Goal: Task Accomplishment & Management: Use online tool/utility

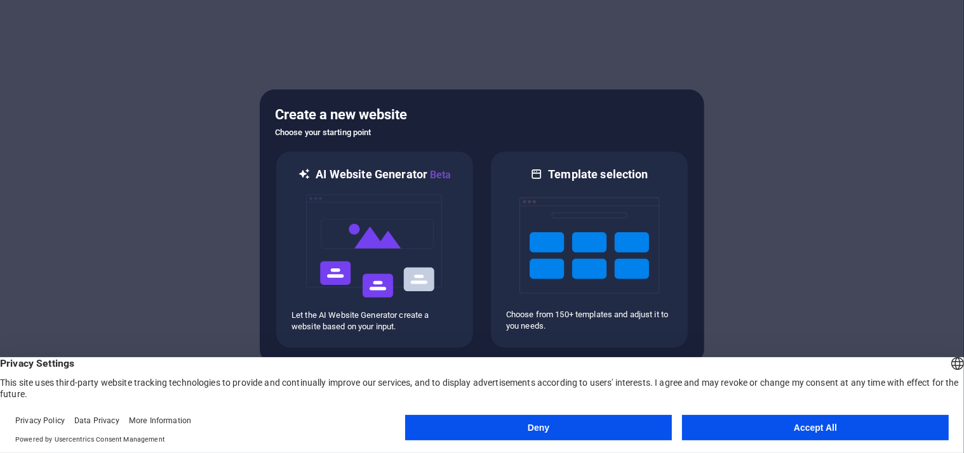
click at [717, 428] on button "Accept All" at bounding box center [815, 427] width 267 height 25
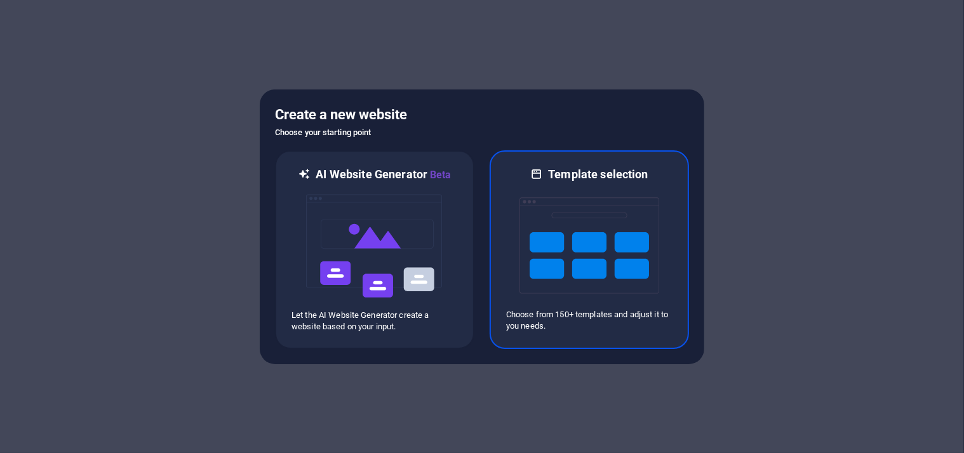
click at [536, 324] on p "Choose from 150+ templates and adjust it to you needs." at bounding box center [589, 320] width 166 height 23
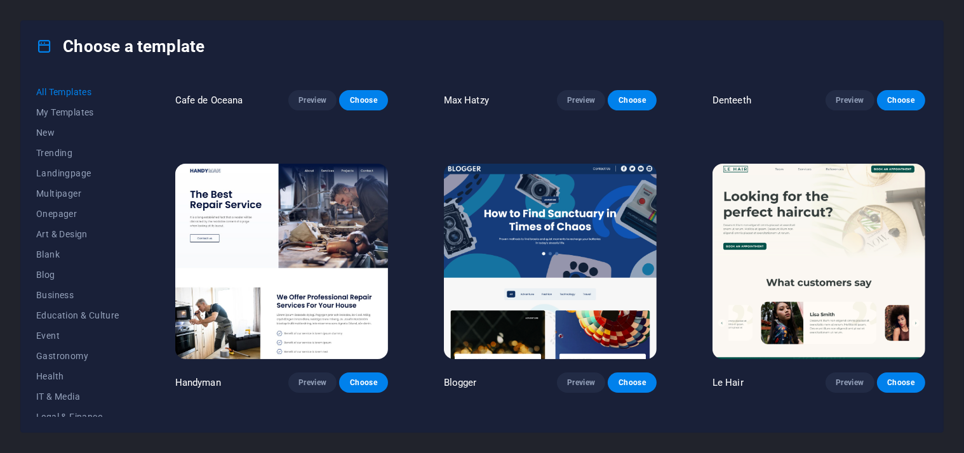
scroll to position [3999, 0]
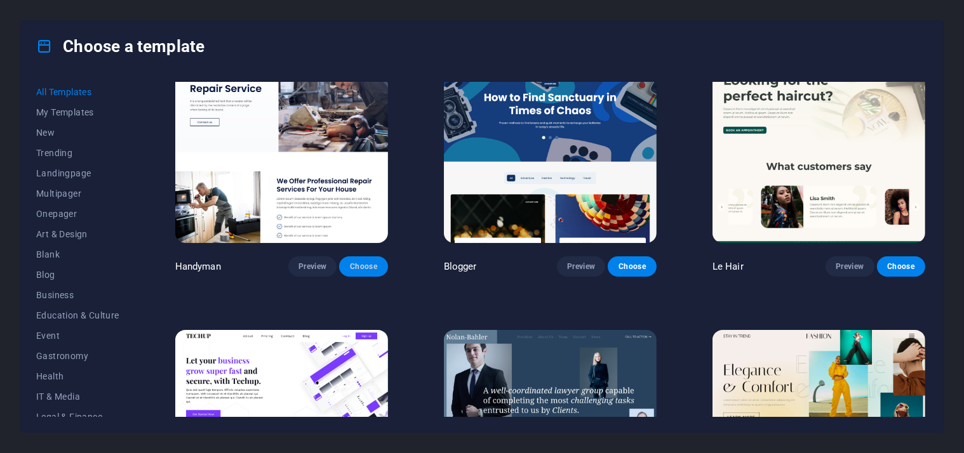
click at [352, 257] on button "Choose" at bounding box center [363, 267] width 48 height 20
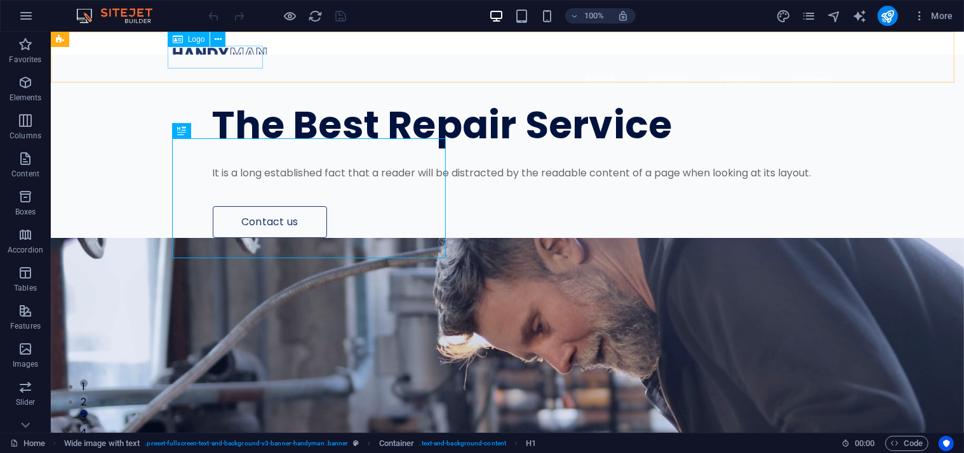
click at [183, 41] on div "Logo" at bounding box center [189, 39] width 43 height 15
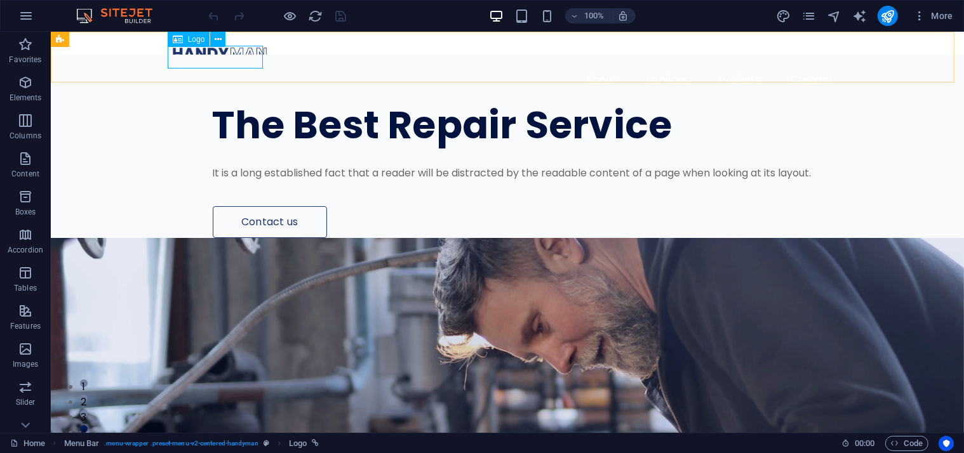
click at [196, 43] on span "Logo" at bounding box center [196, 40] width 17 height 8
select select "px"
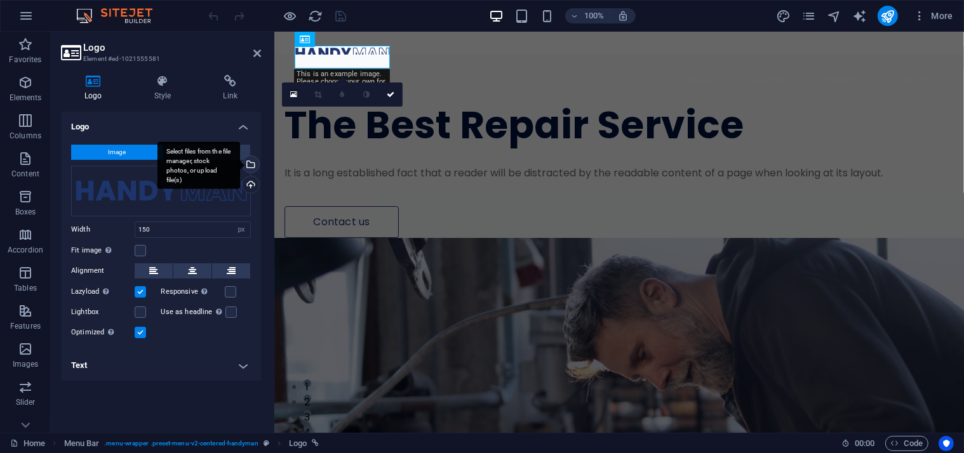
click at [255, 166] on div "Select files from the file manager, stock photos, or upload file(s)" at bounding box center [249, 165] width 19 height 19
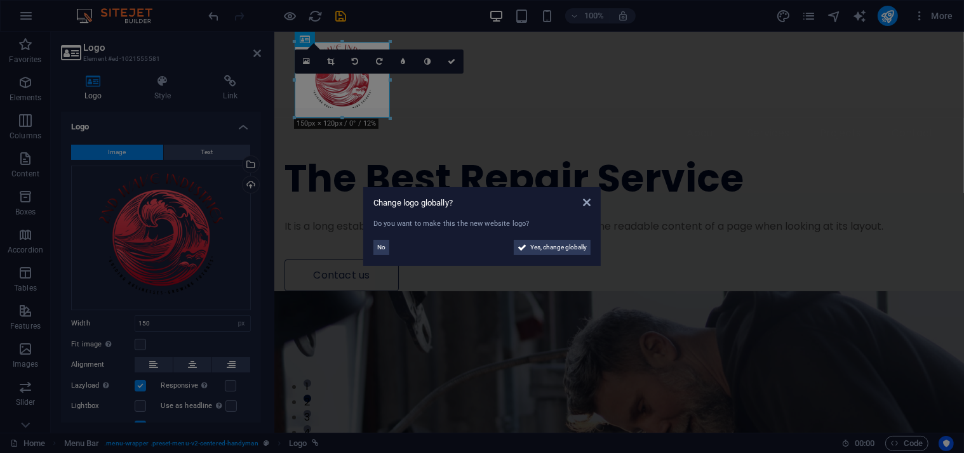
click at [413, 86] on aside "Change logo globally? Do you want to make this the new website logo? No Yes, ch…" at bounding box center [482, 226] width 964 height 453
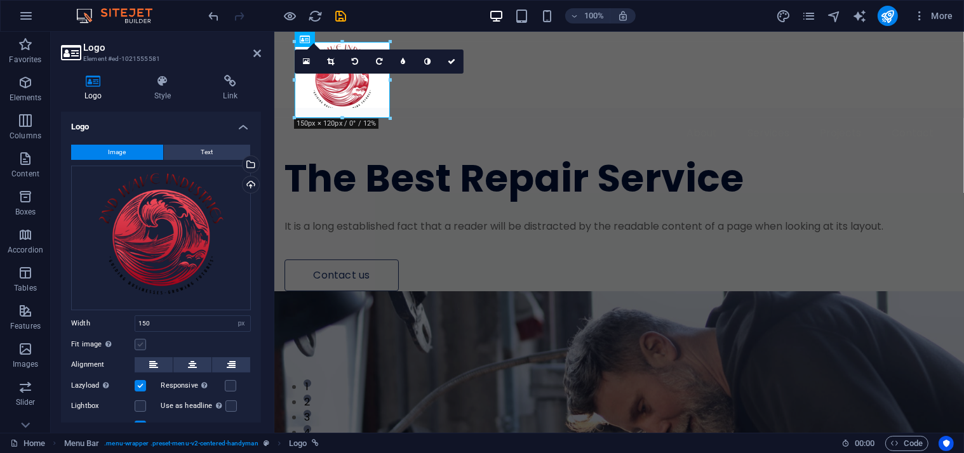
click at [139, 341] on label at bounding box center [140, 344] width 11 height 11
click at [0, 0] on input "Fit image Automatically fit image to a fixed width and height" at bounding box center [0, 0] width 0 height 0
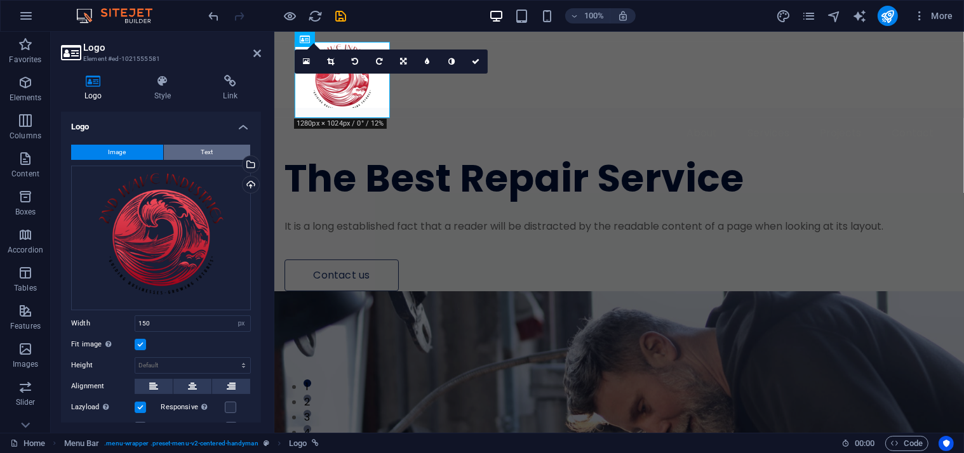
click at [204, 151] on span "Text" at bounding box center [207, 152] width 12 height 15
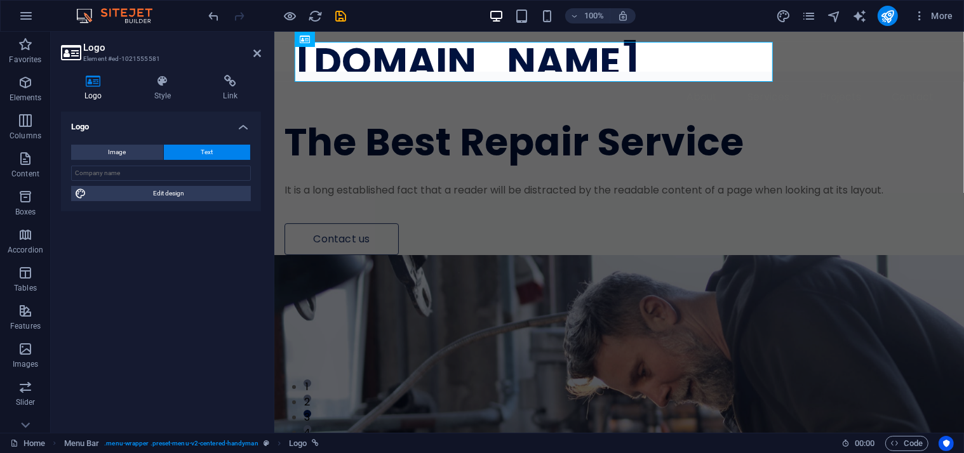
click at [215, 223] on div "Logo Image Text Drag files here, click to choose files or select files from Fil…" at bounding box center [161, 267] width 200 height 311
click at [165, 91] on h4 "Style" at bounding box center [165, 88] width 69 height 27
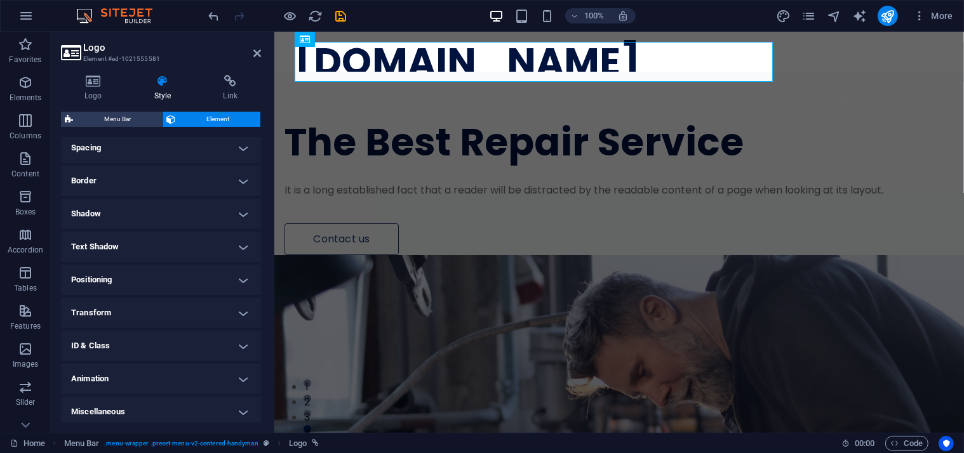
scroll to position [250, 0]
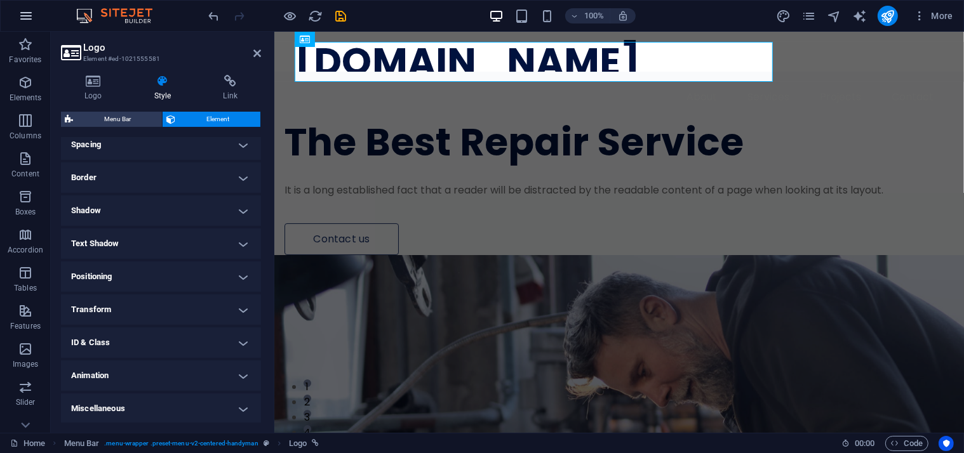
click at [26, 13] on icon "button" at bounding box center [25, 15] width 15 height 15
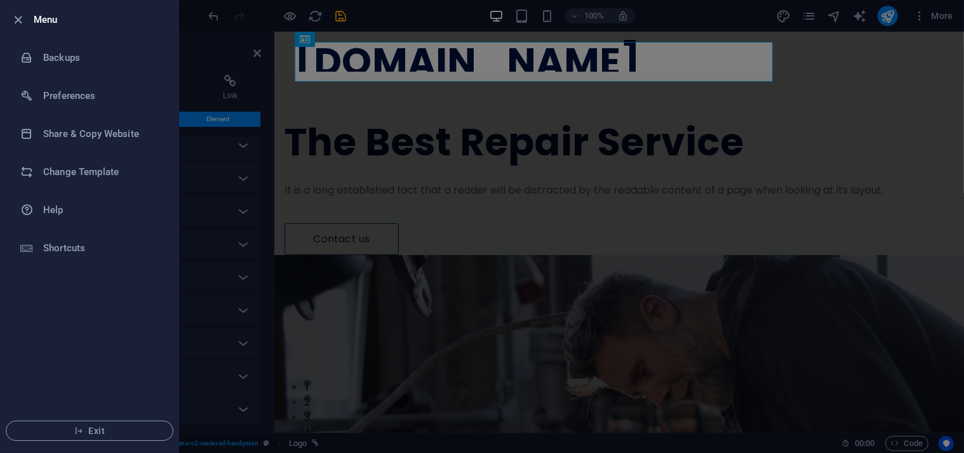
click at [26, 13] on div "Menu Backups Preferences Share & Copy Website Change Template Help Shortcuts Ex…" at bounding box center [482, 226] width 964 height 453
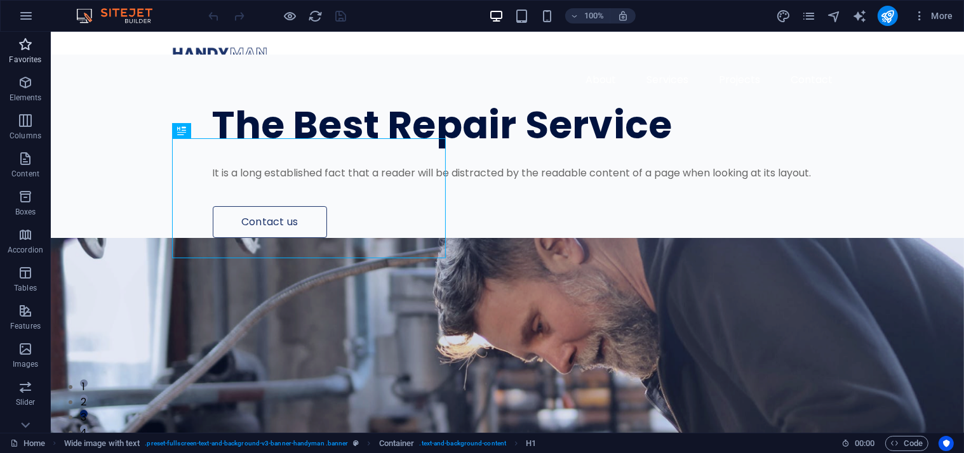
drag, startPoint x: 33, startPoint y: 13, endPoint x: 44, endPoint y: 54, distance: 42.7
click at [44, 54] on section "Favorites Elements Columns Content Boxes Accordion Tables Features Images Slide…" at bounding box center [482, 232] width 964 height 401
click at [18, 9] on icon "button" at bounding box center [25, 15] width 15 height 15
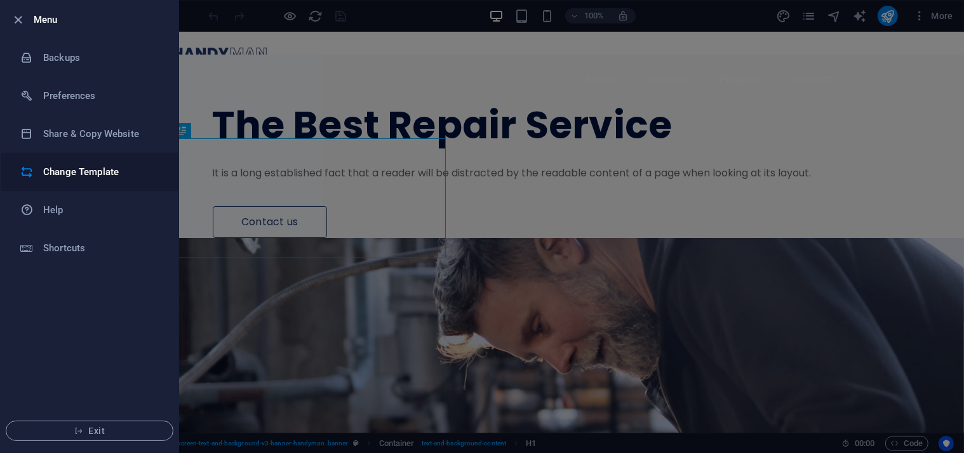
click at [91, 163] on li "Change Template" at bounding box center [90, 172] width 178 height 38
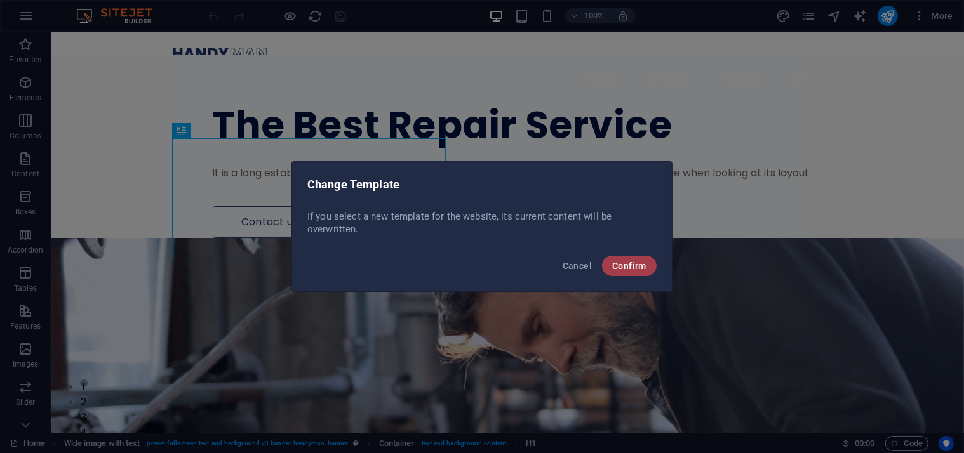
click at [624, 266] on span "Confirm" at bounding box center [629, 266] width 34 height 10
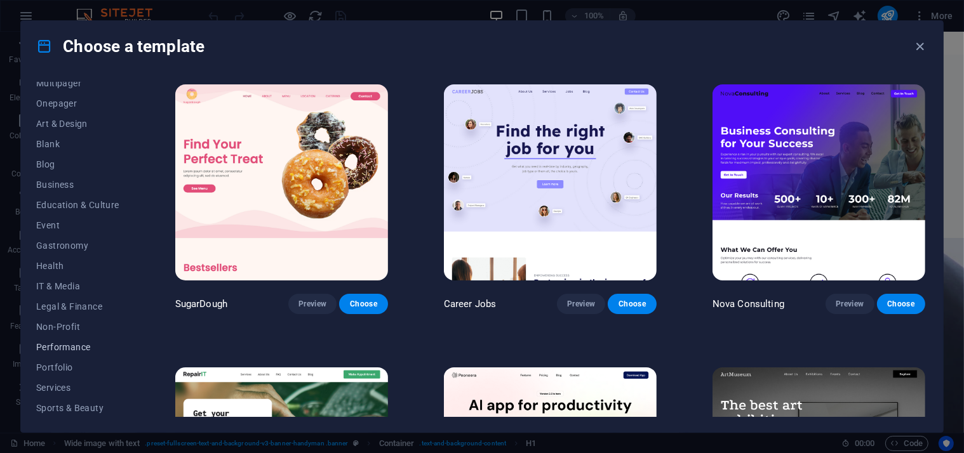
scroll to position [171, 0]
click at [65, 206] on span "Health" at bounding box center [77, 205] width 83 height 10
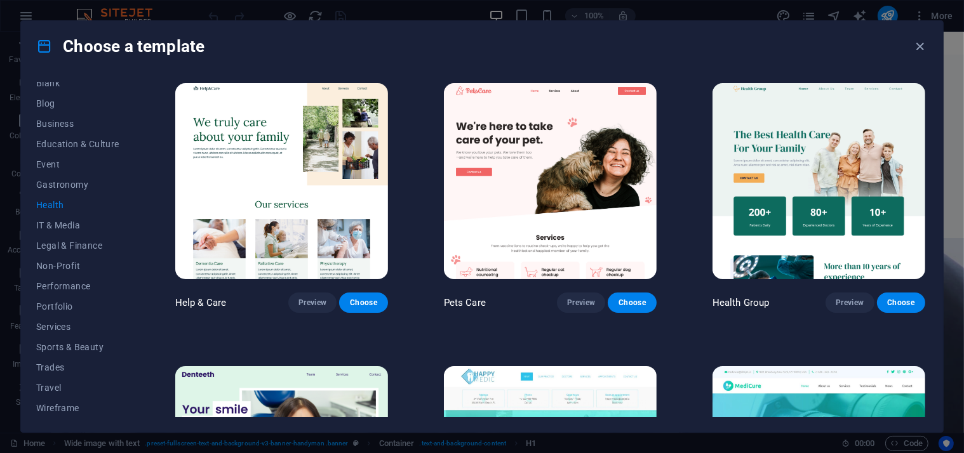
scroll to position [0, 0]
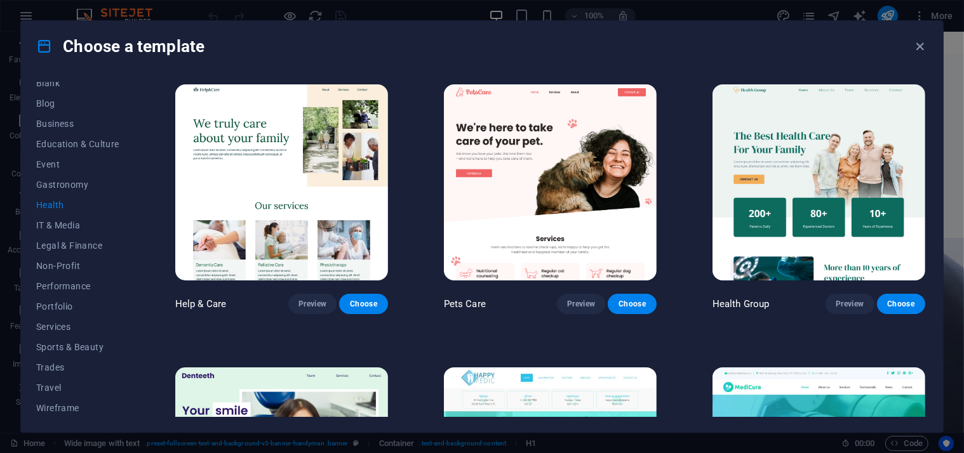
click at [268, 180] on img at bounding box center [281, 182] width 213 height 196
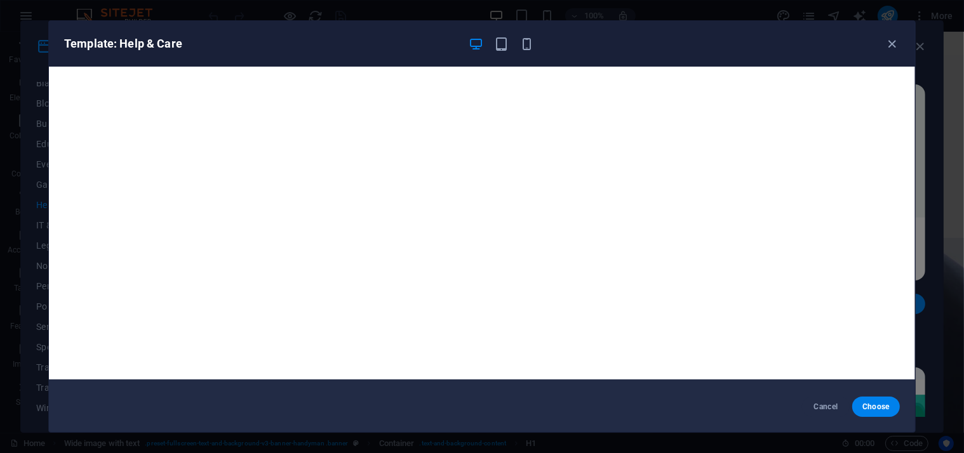
scroll to position [3, 0]
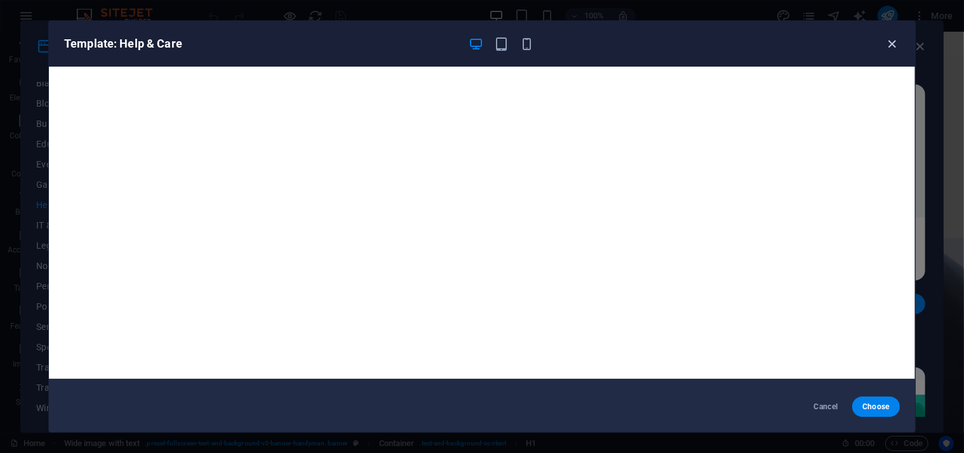
click at [890, 40] on icon "button" at bounding box center [892, 44] width 15 height 15
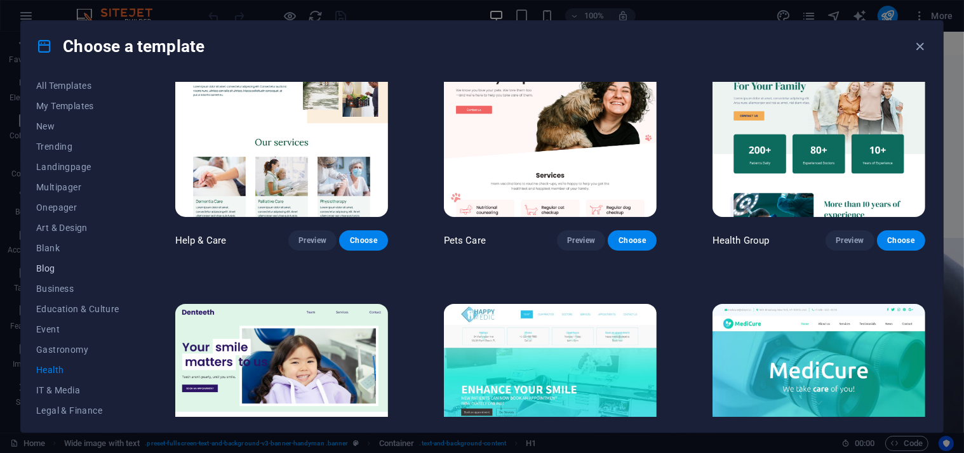
scroll to position [0, 0]
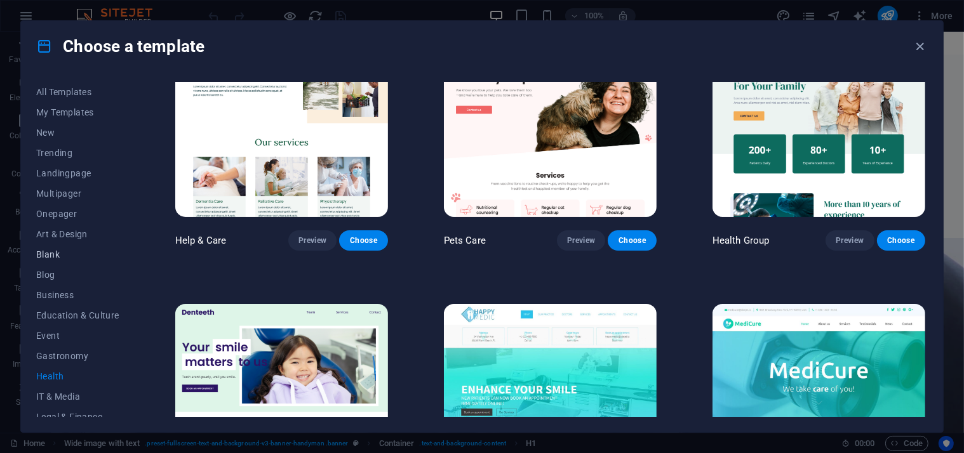
click at [83, 252] on span "Blank" at bounding box center [77, 255] width 83 height 10
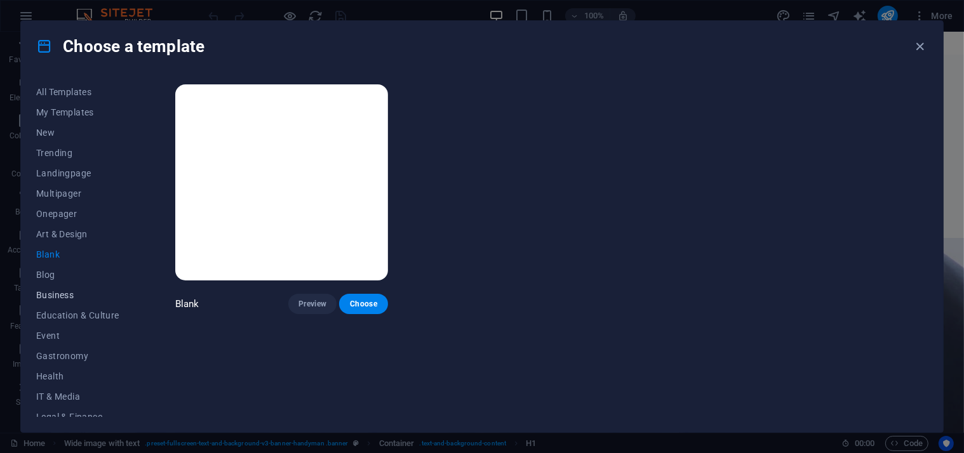
click at [70, 289] on button "Business" at bounding box center [77, 295] width 83 height 20
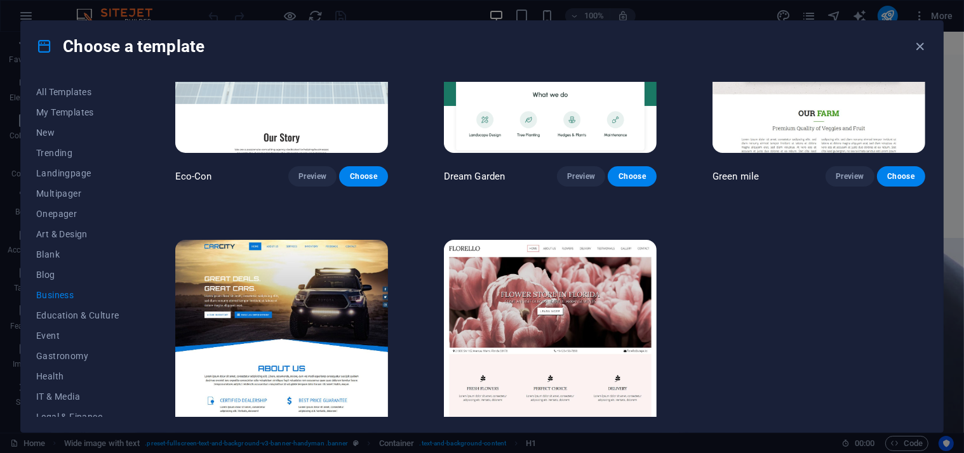
scroll to position [50, 0]
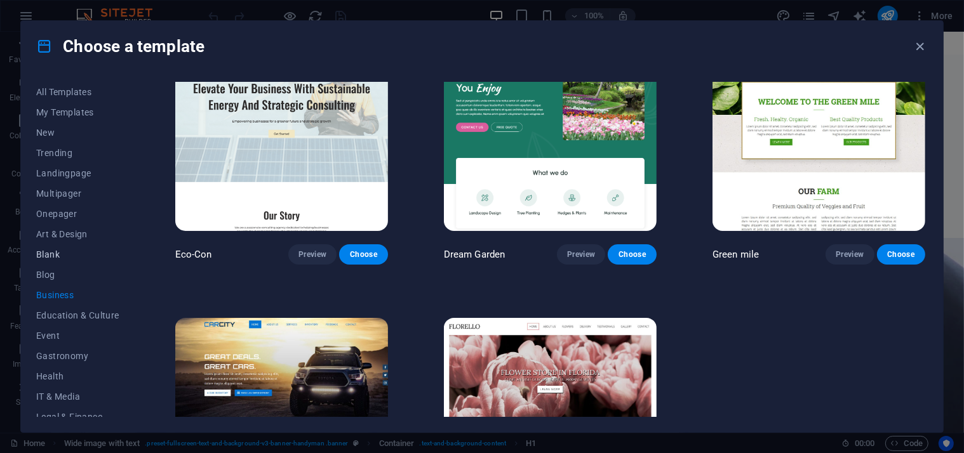
click at [43, 246] on button "Blank" at bounding box center [77, 254] width 83 height 20
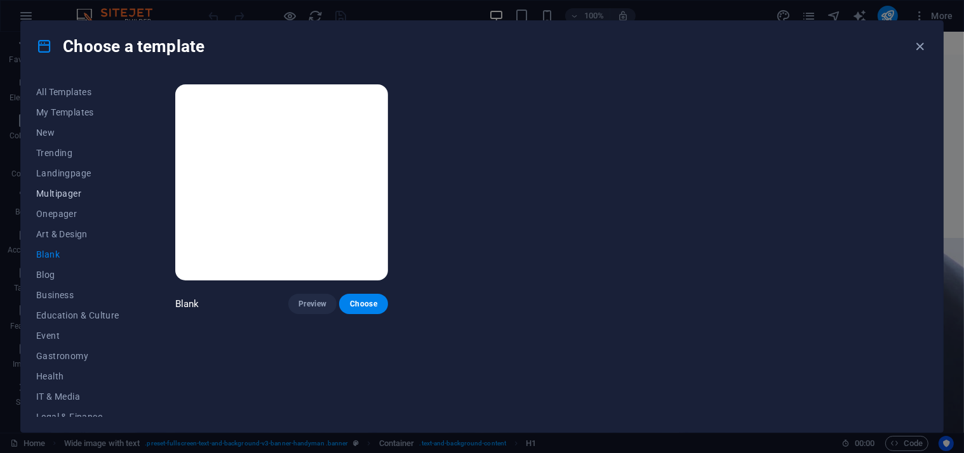
click at [66, 190] on span "Multipager" at bounding box center [77, 194] width 83 height 10
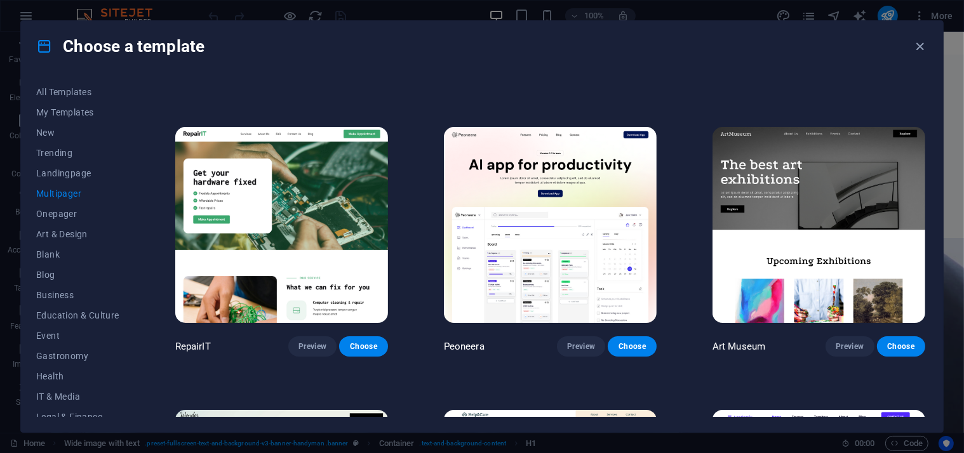
scroll to position [317, 0]
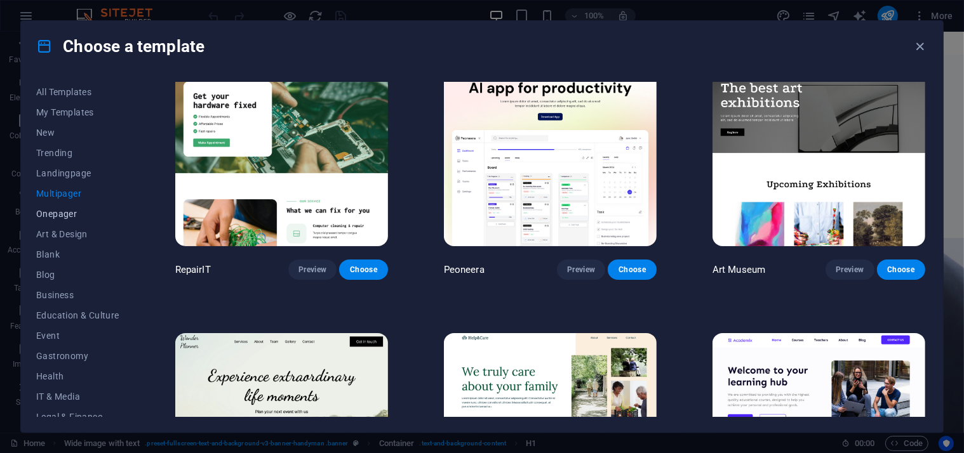
click at [46, 204] on button "Onepager" at bounding box center [77, 214] width 83 height 20
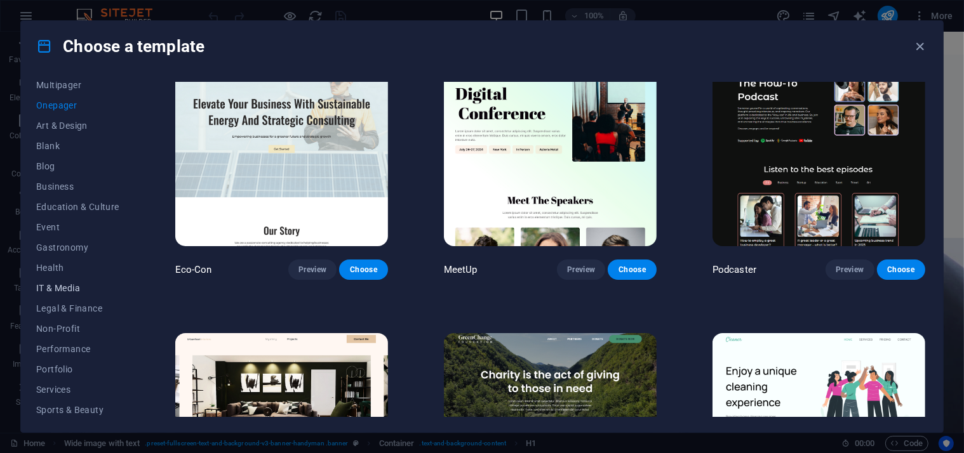
scroll to position [171, 0]
click at [54, 367] on span "Trades" at bounding box center [77, 368] width 83 height 10
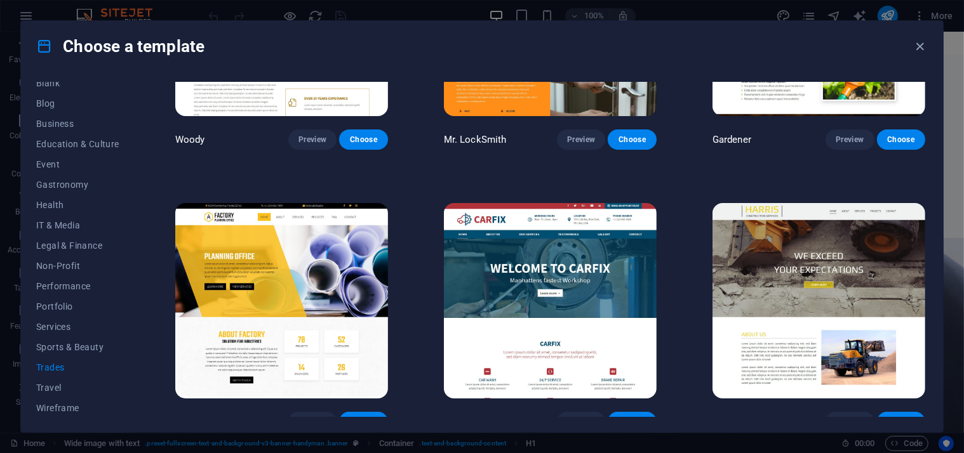
scroll to position [458, 0]
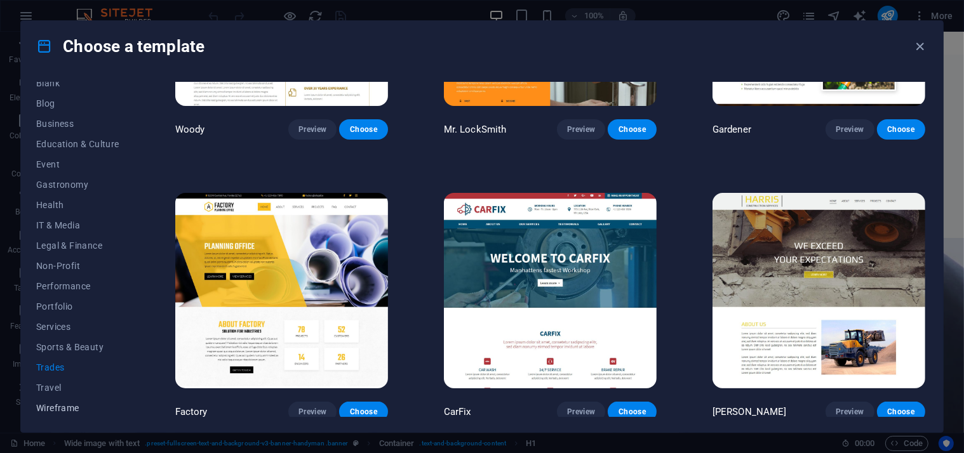
click at [61, 410] on span "Wireframe" at bounding box center [77, 408] width 83 height 10
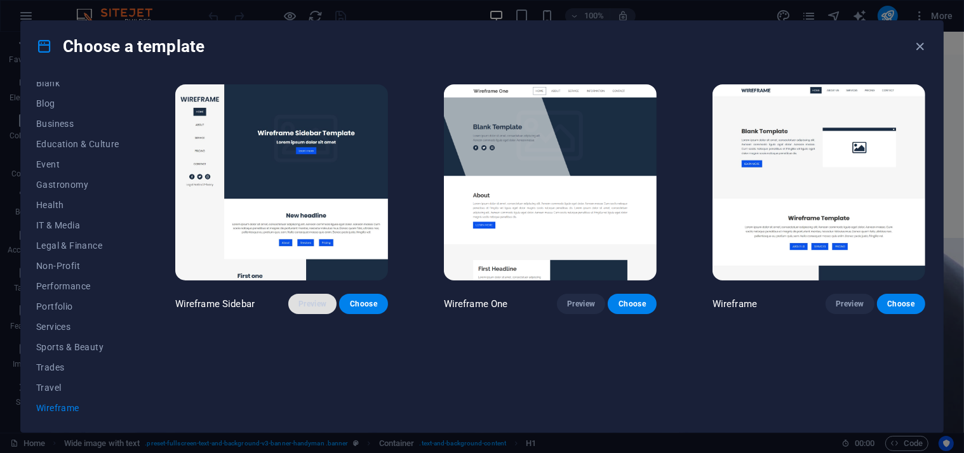
click at [302, 302] on span "Preview" at bounding box center [312, 304] width 28 height 10
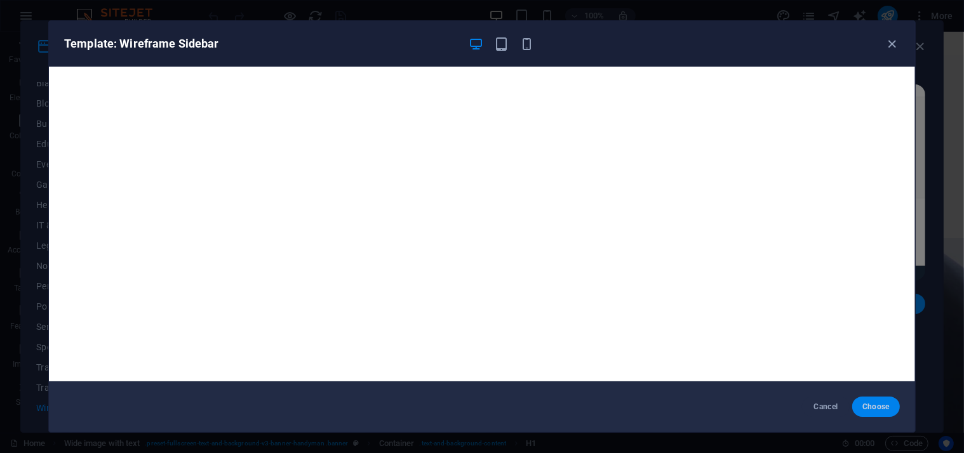
click at [883, 407] on span "Choose" at bounding box center [875, 407] width 27 height 10
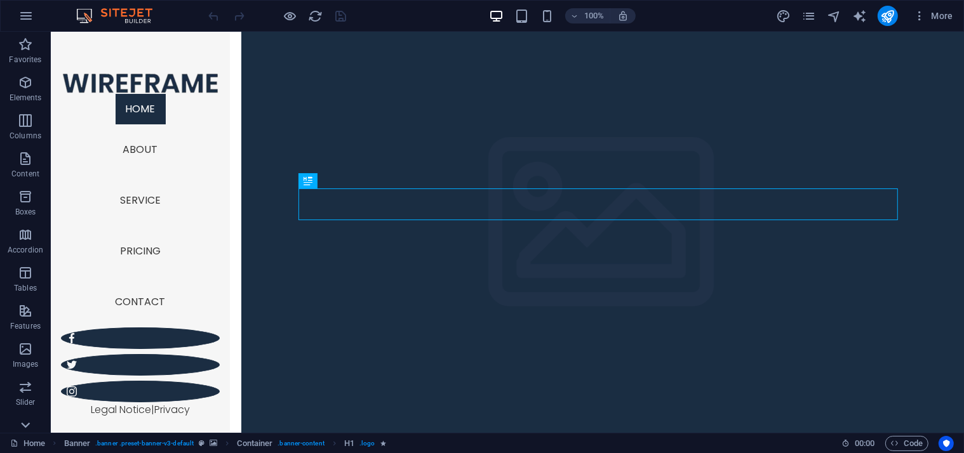
click at [25, 422] on icon at bounding box center [26, 426] width 18 height 18
click at [136, 10] on img at bounding box center [120, 15] width 95 height 15
click at [18, 15] on icon "button" at bounding box center [25, 15] width 15 height 15
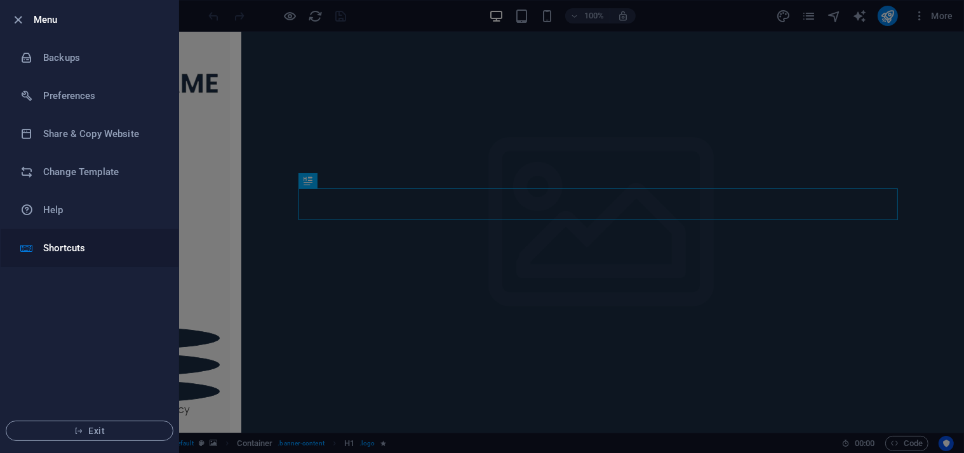
click at [73, 247] on h6 "Shortcuts" at bounding box center [101, 248] width 117 height 15
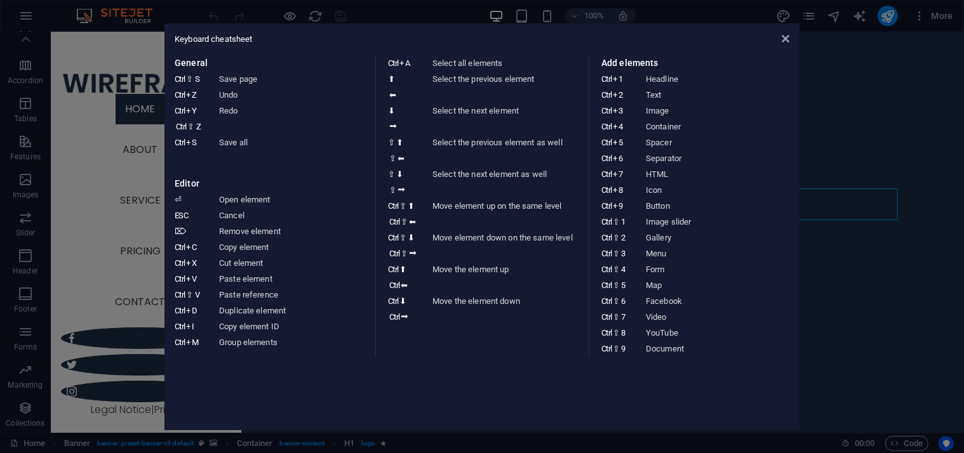
click at [783, 30] on div "Keyboard cheatsheet General Ctrl ⇧ S Save page Ctrl Z Undo Ctrl Y Ctrl ⇧ Z Redo…" at bounding box center [481, 226] width 635 height 407
click at [785, 34] on icon at bounding box center [786, 39] width 8 height 10
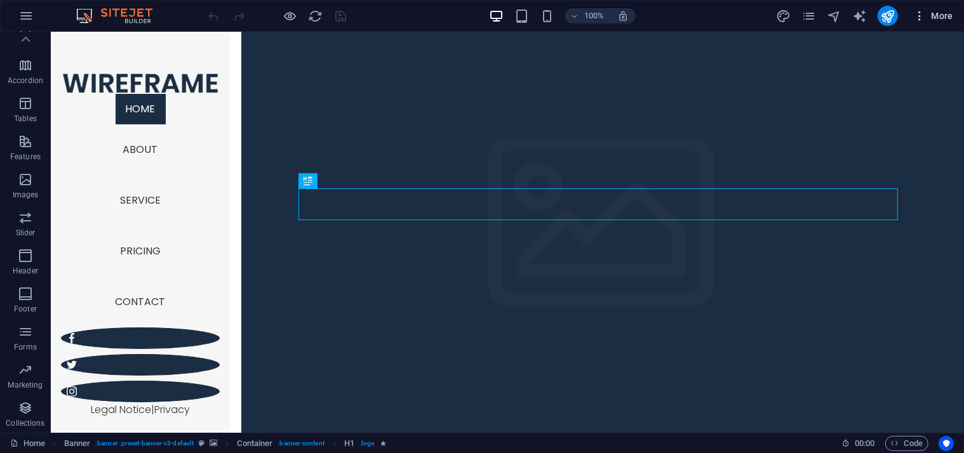
click at [918, 10] on icon "button" at bounding box center [919, 16] width 13 height 13
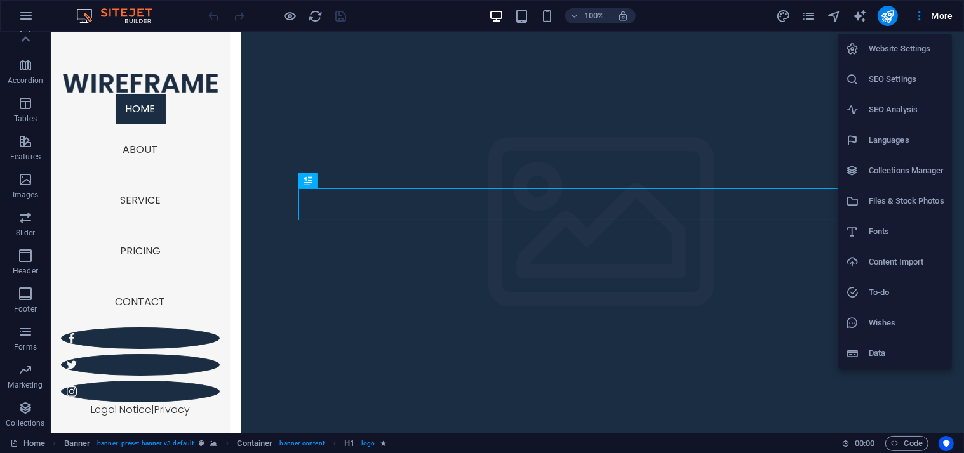
click at [909, 259] on h6 "Content Import" at bounding box center [907, 262] width 76 height 15
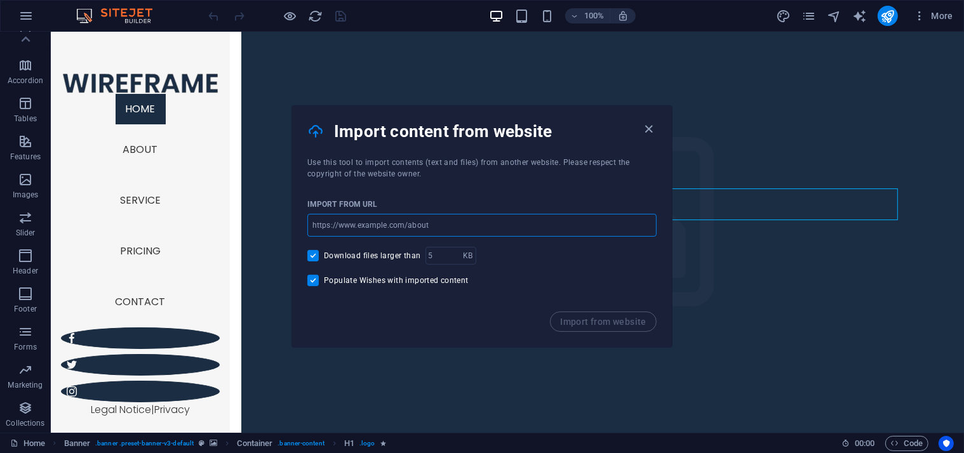
click at [479, 220] on input "url" at bounding box center [481, 225] width 349 height 23
paste input "[URL][DOMAIN_NAME]"
type input "[URL][DOMAIN_NAME]"
click at [584, 317] on span "Import from website" at bounding box center [603, 322] width 86 height 10
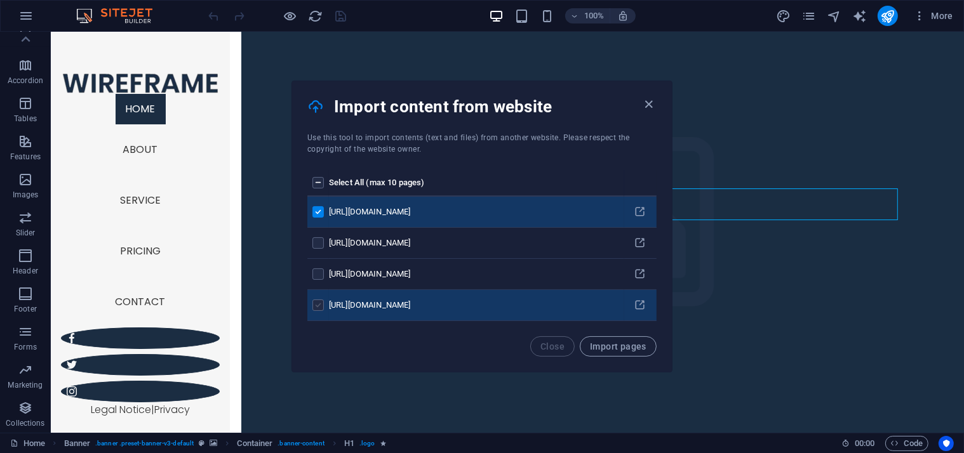
click at [323, 306] on label "pages list" at bounding box center [317, 305] width 11 height 11
click at [0, 0] on input "pages list" at bounding box center [0, 0] width 0 height 0
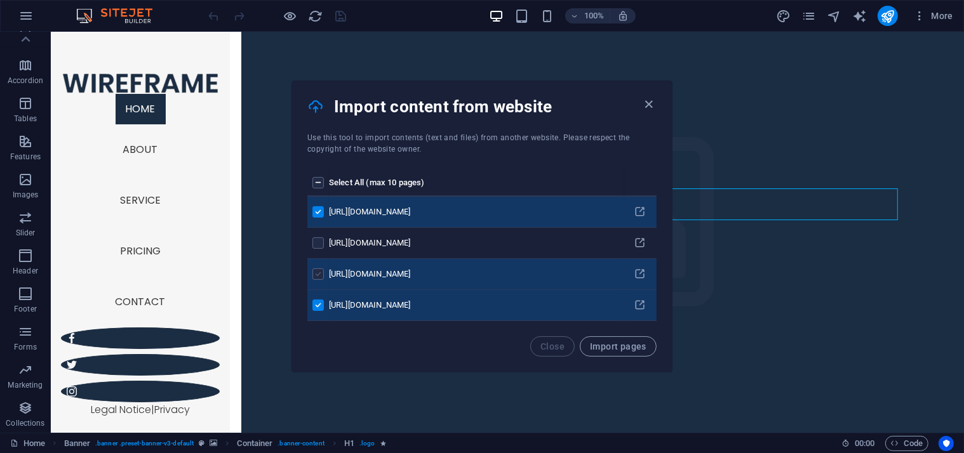
click at [317, 270] on label "pages list" at bounding box center [317, 274] width 11 height 11
click at [0, 0] on input "pages list" at bounding box center [0, 0] width 0 height 0
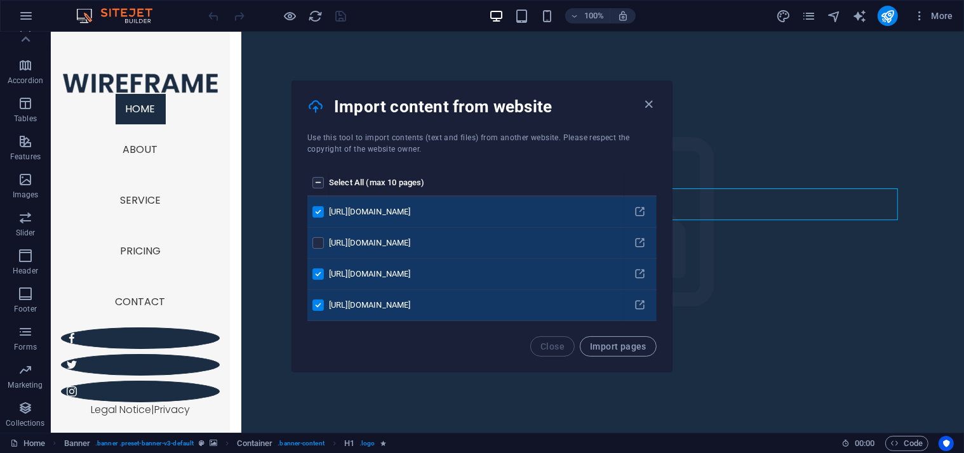
click at [323, 238] on div "pages list" at bounding box center [317, 242] width 11 height 11
click at [319, 237] on label "pages list" at bounding box center [317, 242] width 11 height 11
click at [0, 0] on input "pages list" at bounding box center [0, 0] width 0 height 0
click at [627, 347] on span "Import pages" at bounding box center [618, 347] width 57 height 10
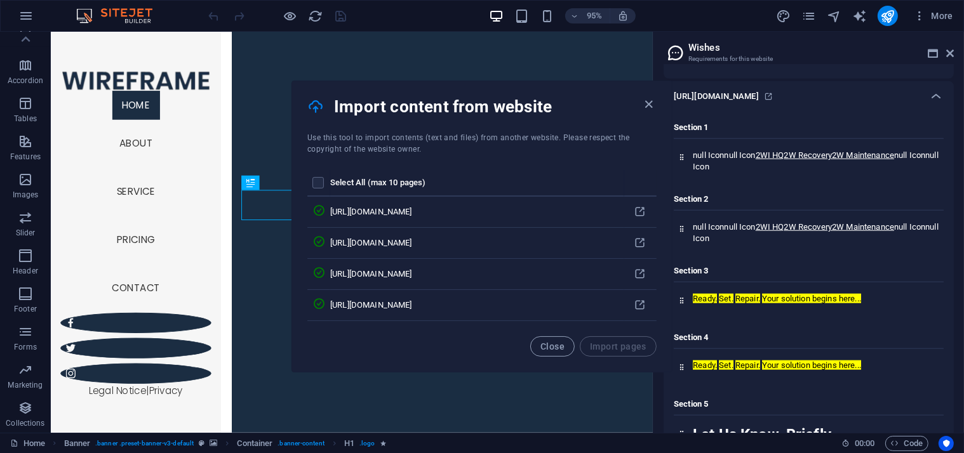
scroll to position [1194, 0]
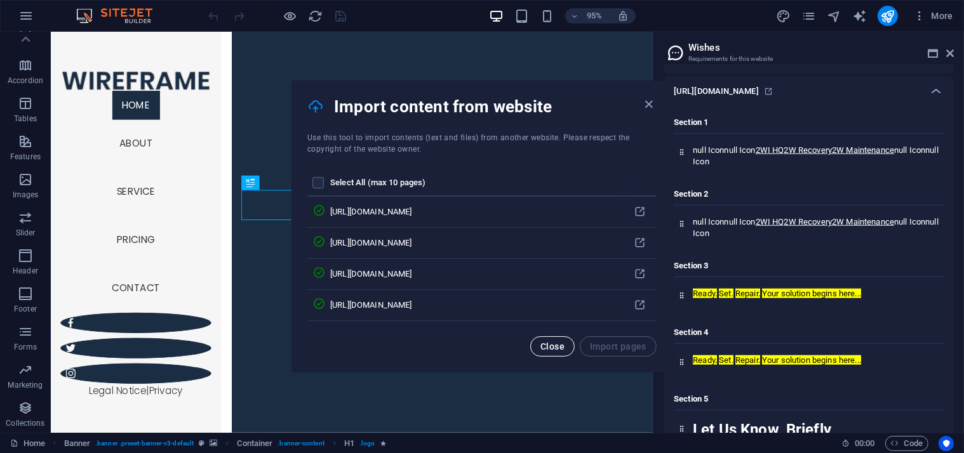
click at [549, 342] on span "Close" at bounding box center [552, 347] width 24 height 10
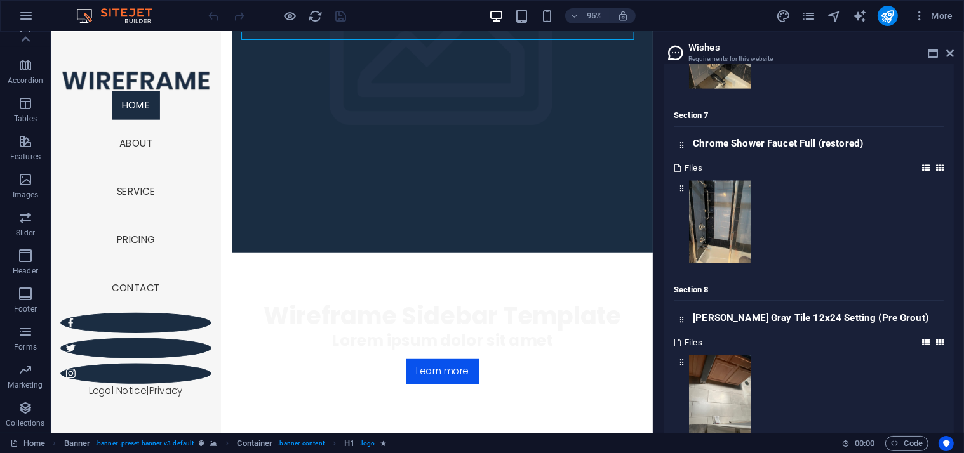
scroll to position [1964, 0]
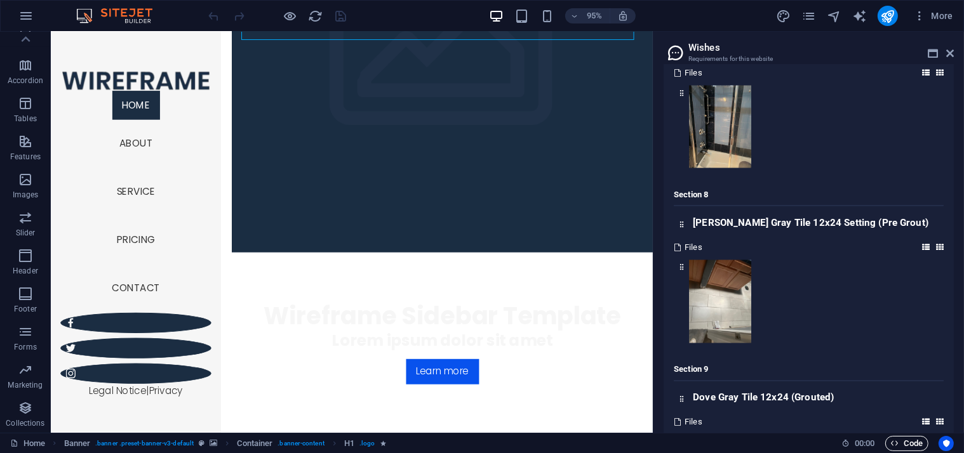
click at [897, 439] on icon "button" at bounding box center [895, 443] width 8 height 8
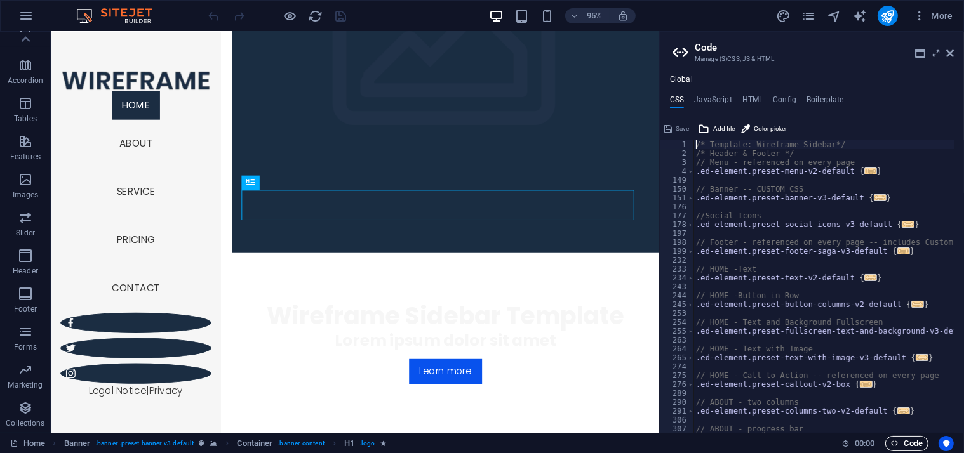
scroll to position [0, 0]
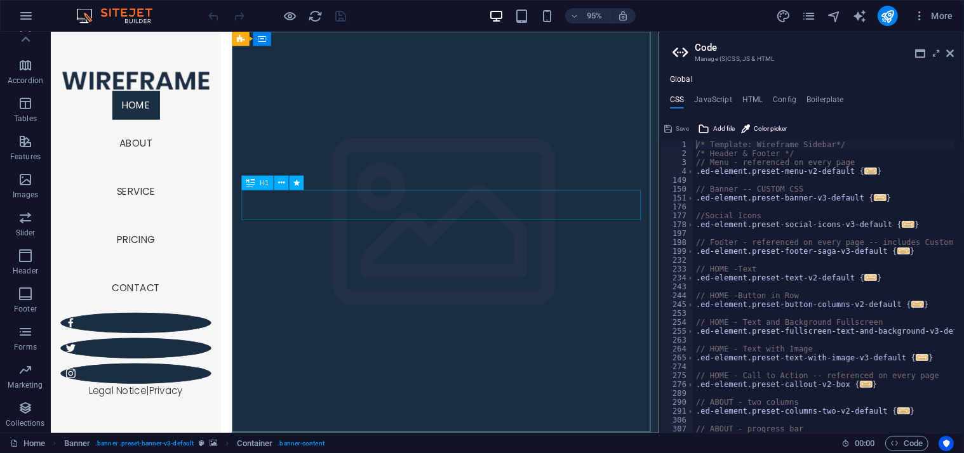
click at [283, 185] on icon at bounding box center [281, 183] width 6 height 13
click at [571, 12] on icon "button" at bounding box center [574, 16] width 9 height 8
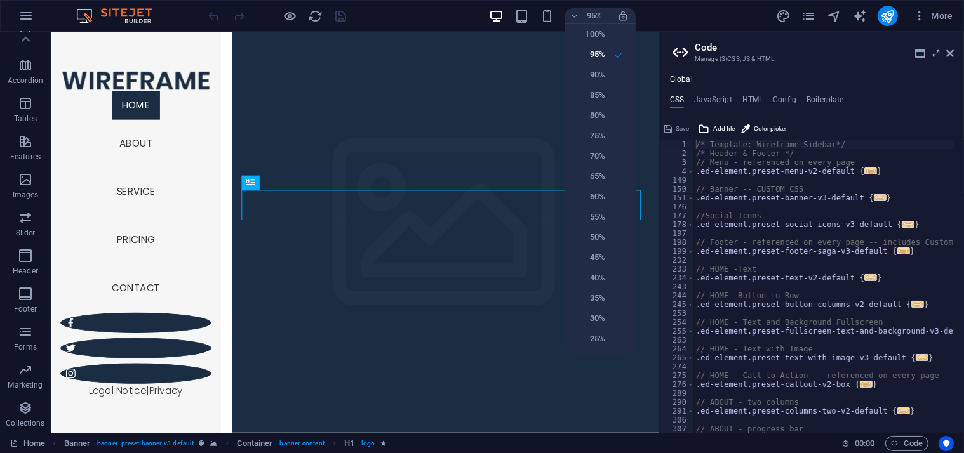
click at [862, 10] on div at bounding box center [482, 226] width 964 height 453
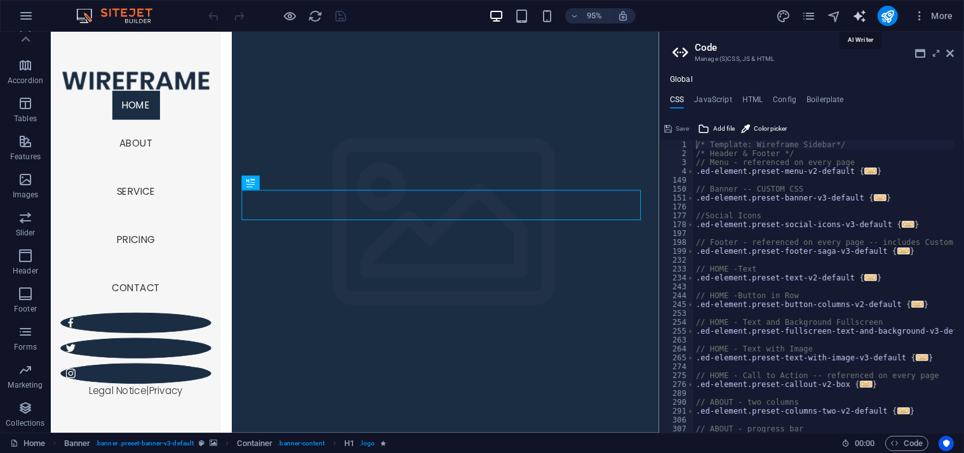
click at [860, 10] on icon "text_generator" at bounding box center [859, 16] width 15 height 15
select select "English"
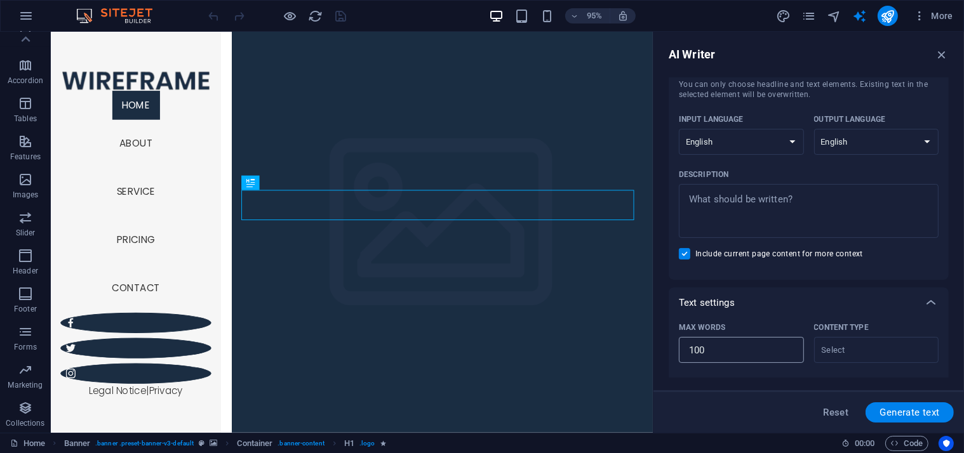
scroll to position [190, 0]
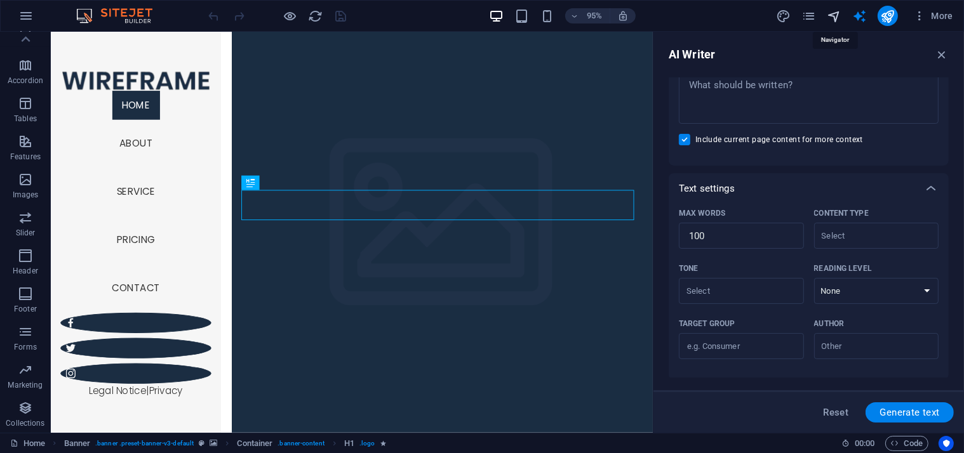
click at [838, 15] on icon "navigator" at bounding box center [834, 16] width 15 height 15
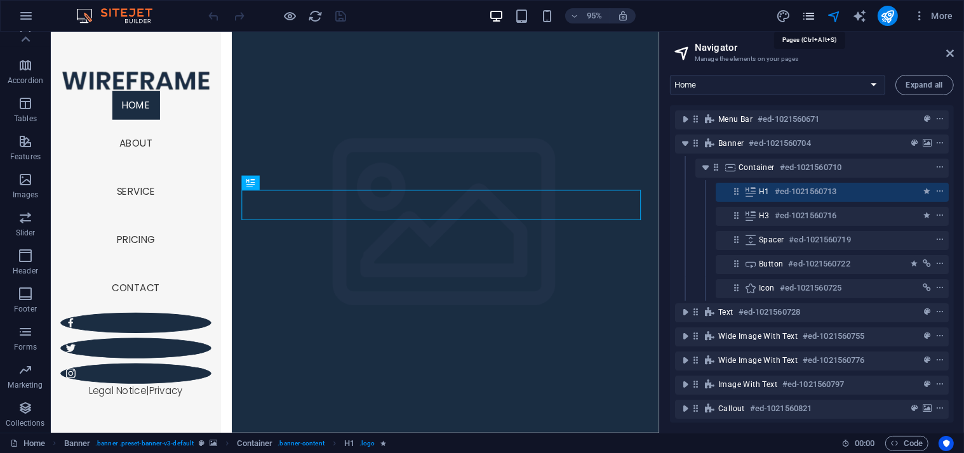
click at [811, 13] on icon "pages" at bounding box center [808, 16] width 15 height 15
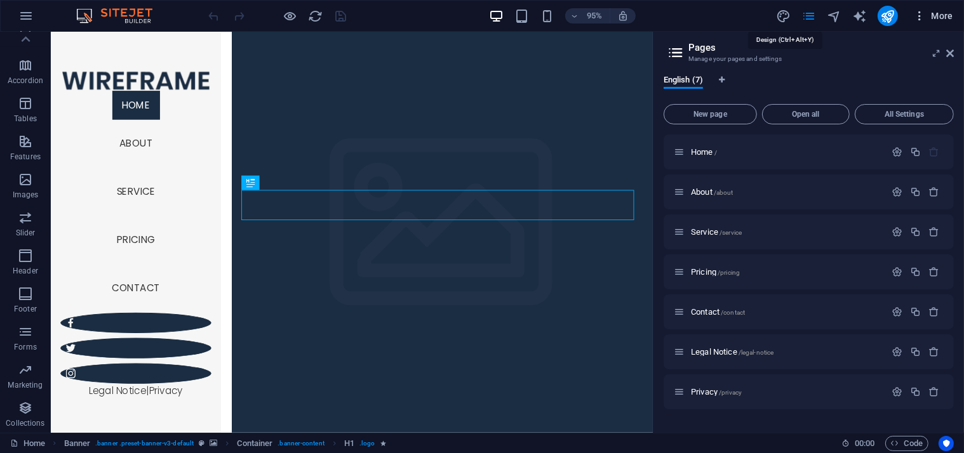
drag, startPoint x: 782, startPoint y: 15, endPoint x: 923, endPoint y: 10, distance: 141.0
click at [780, 17] on icon "design" at bounding box center [783, 16] width 15 height 15
select select "px"
select select "300"
select select "px"
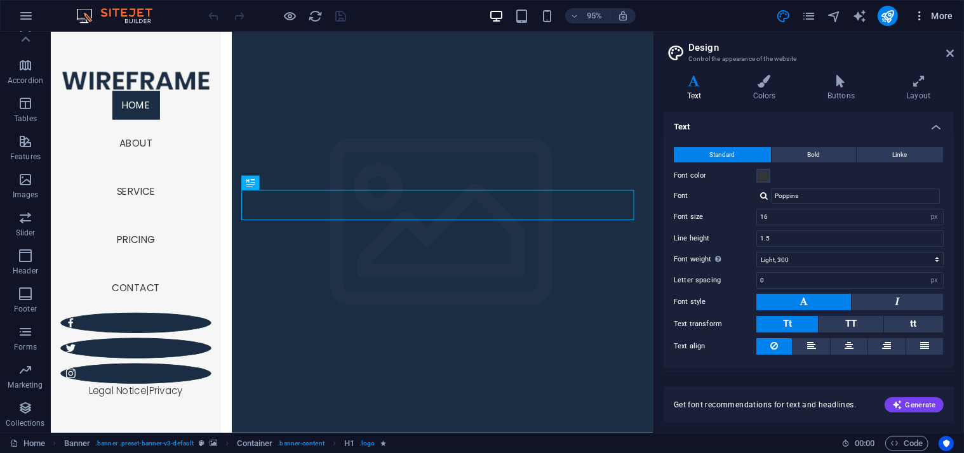
click at [921, 11] on icon "button" at bounding box center [919, 16] width 13 height 13
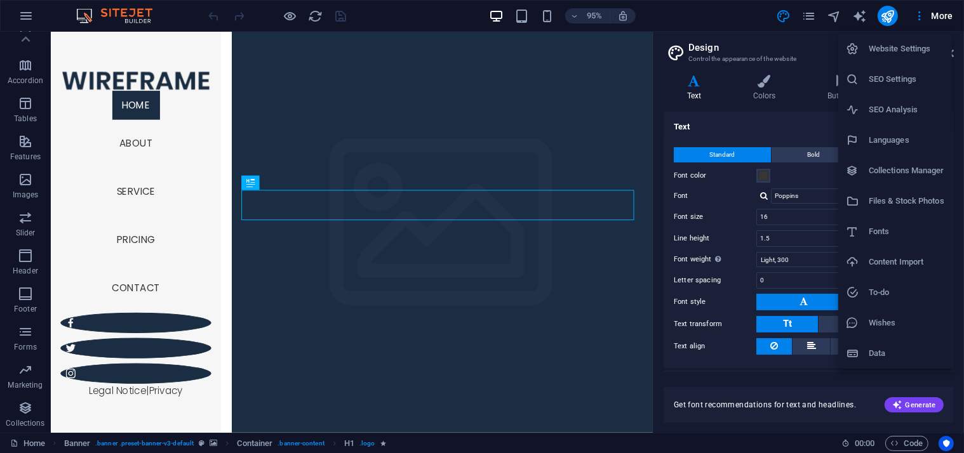
click at [911, 327] on h6 "Wishes" at bounding box center [907, 323] width 76 height 15
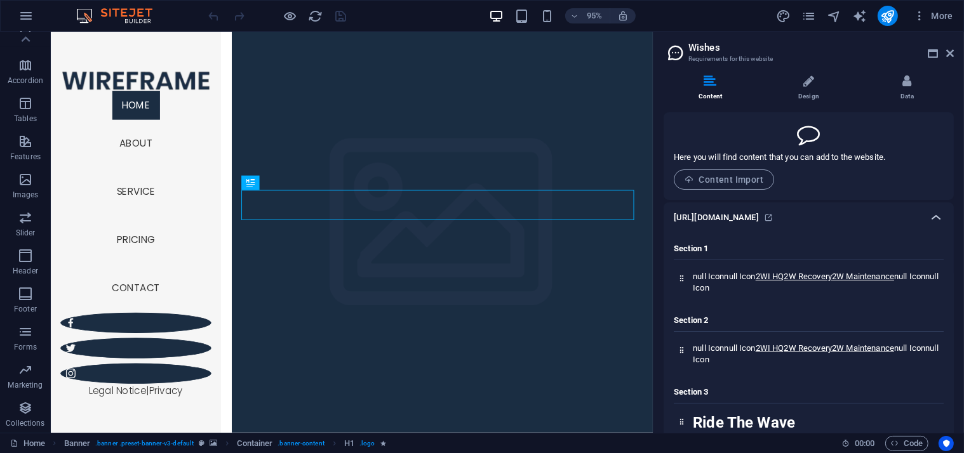
click at [933, 218] on icon at bounding box center [935, 217] width 15 height 15
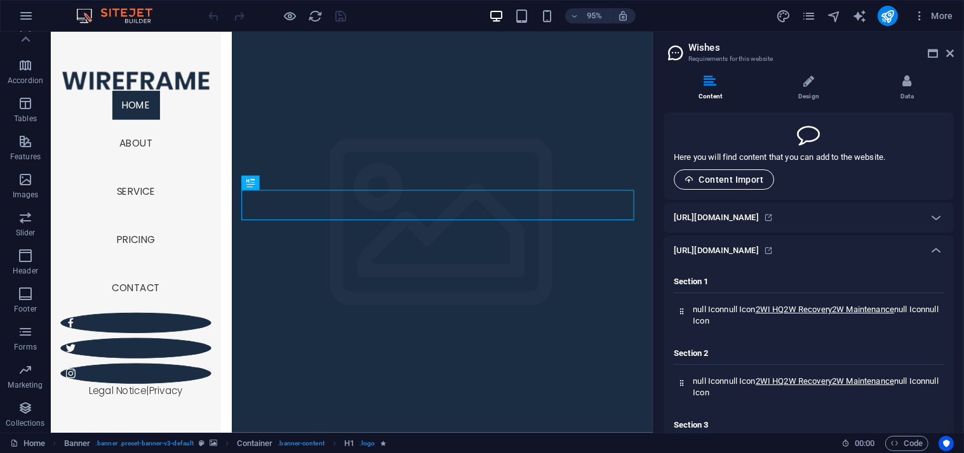
click at [754, 173] on button "Content Import" at bounding box center [724, 180] width 100 height 20
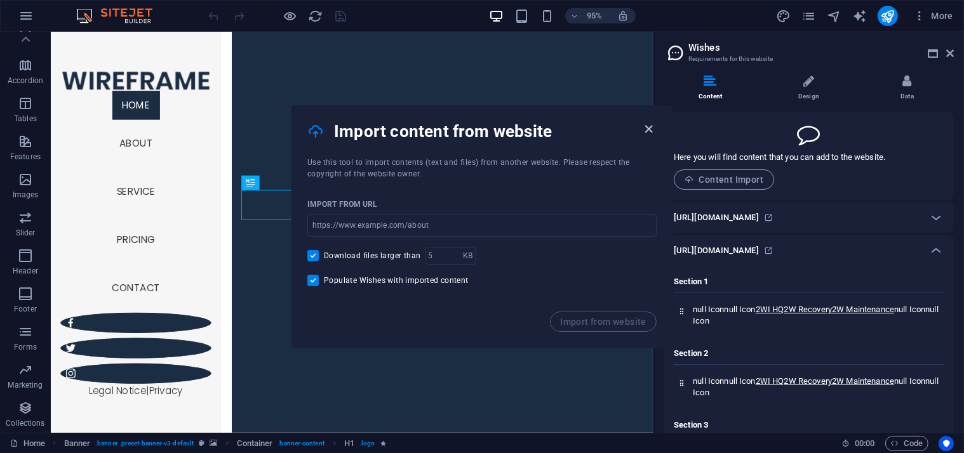
click at [646, 124] on icon "button" at bounding box center [649, 129] width 15 height 15
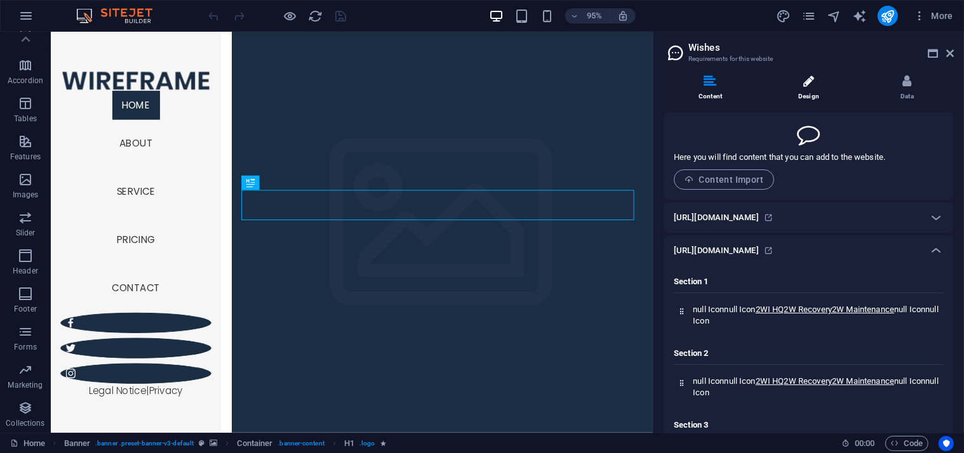
click at [810, 79] on icon at bounding box center [808, 81] width 11 height 13
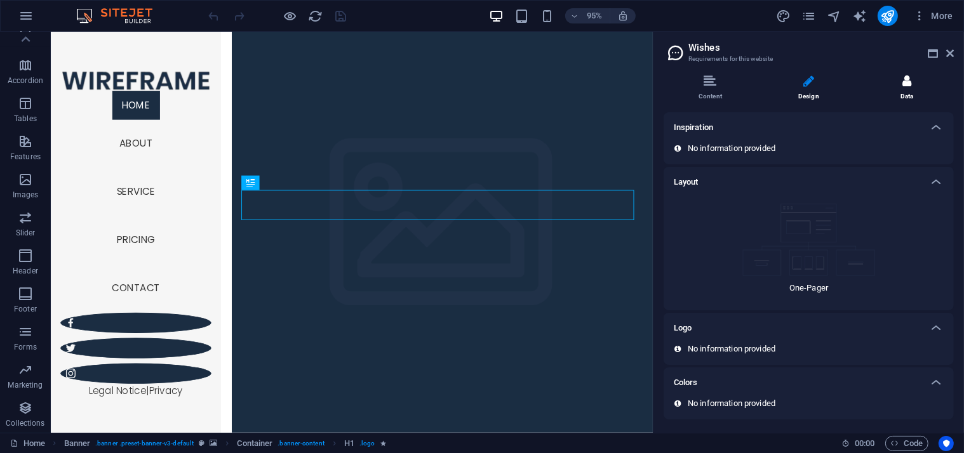
click at [904, 86] on icon at bounding box center [906, 81] width 9 height 13
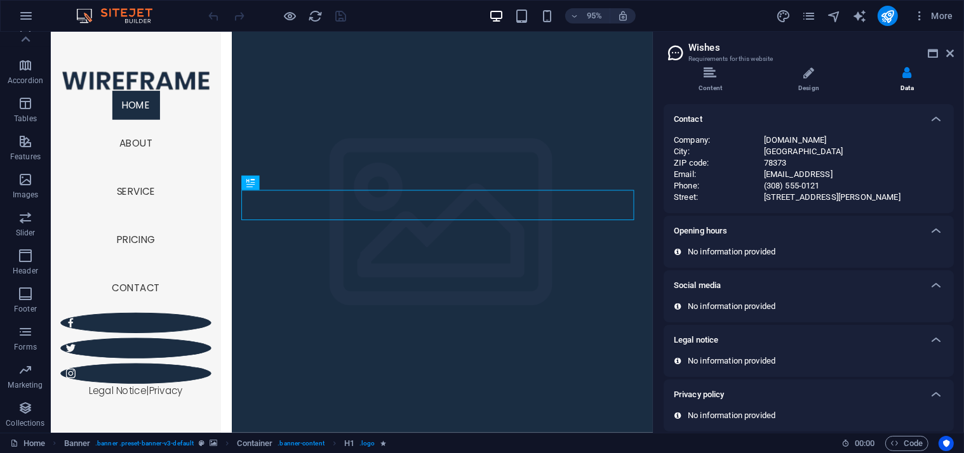
scroll to position [0, 0]
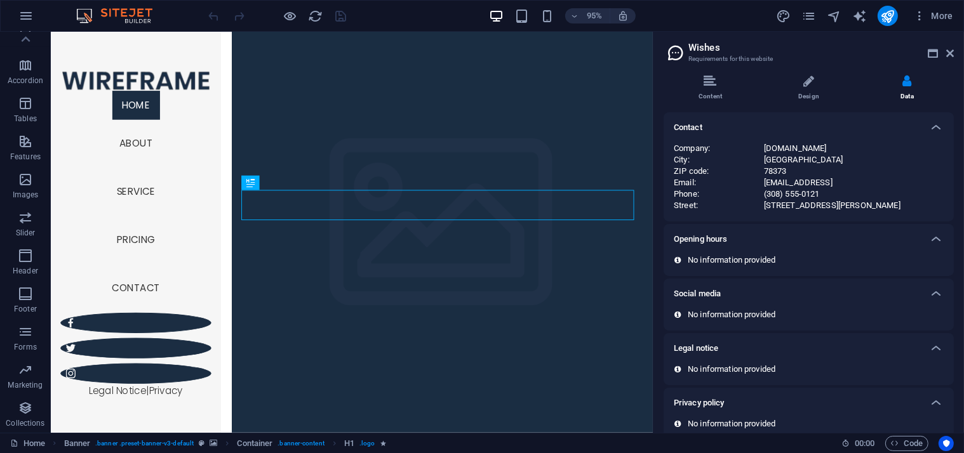
click at [731, 65] on div "Content Design Data Here you will find content that you can add to the website.…" at bounding box center [808, 249] width 310 height 368
click at [728, 86] on li "Content" at bounding box center [712, 88] width 98 height 27
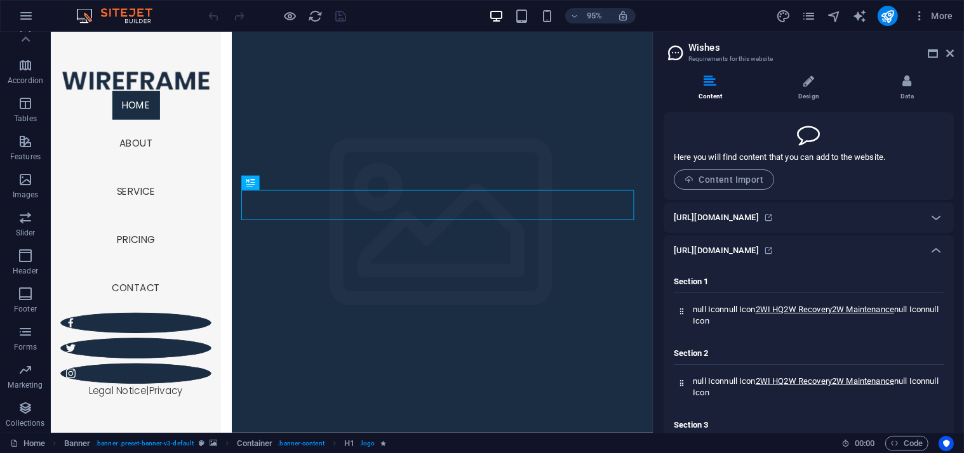
click at [838, 213] on div "[URL][DOMAIN_NAME]" at bounding box center [797, 217] width 247 height 15
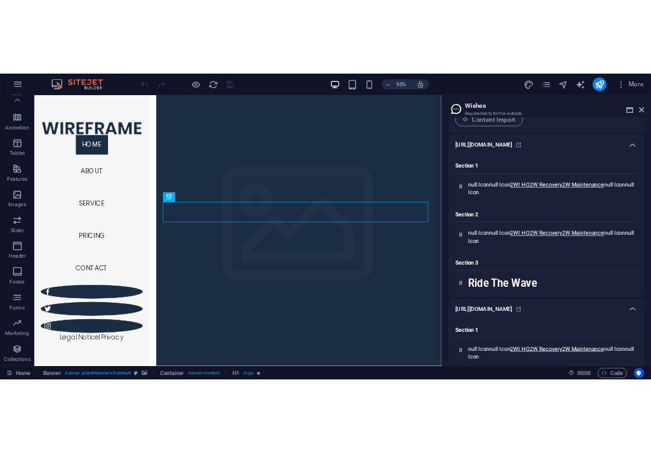
scroll to position [127, 0]
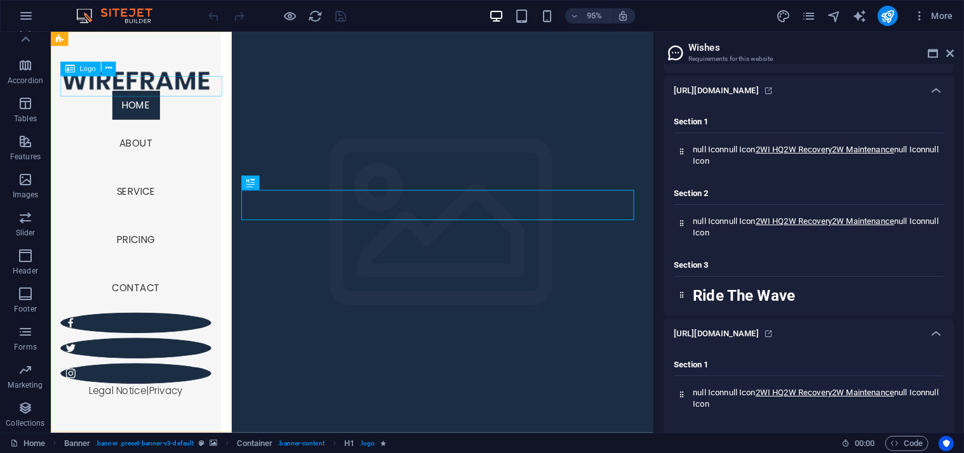
click at [137, 88] on div at bounding box center [140, 83] width 159 height 22
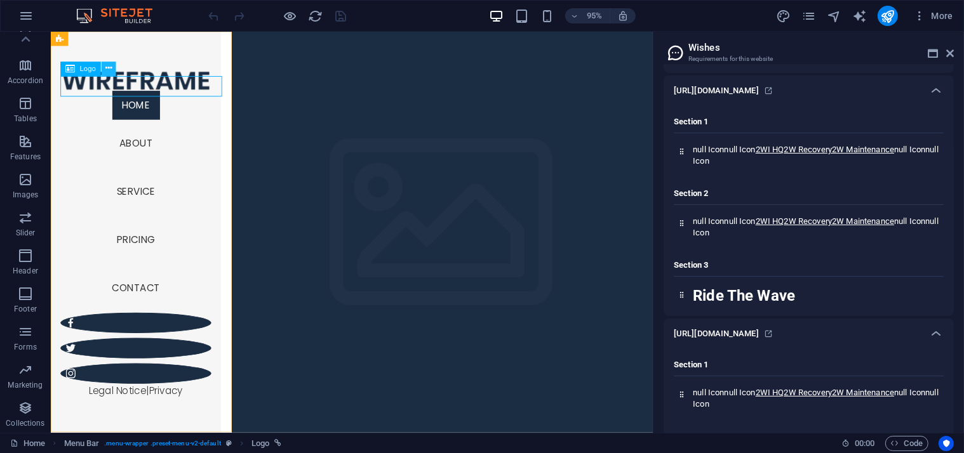
click at [109, 70] on icon at bounding box center [108, 69] width 6 height 13
click at [107, 69] on icon at bounding box center [108, 69] width 6 height 13
click at [139, 85] on div at bounding box center [140, 83] width 159 height 22
click at [115, 87] on div at bounding box center [140, 83] width 159 height 22
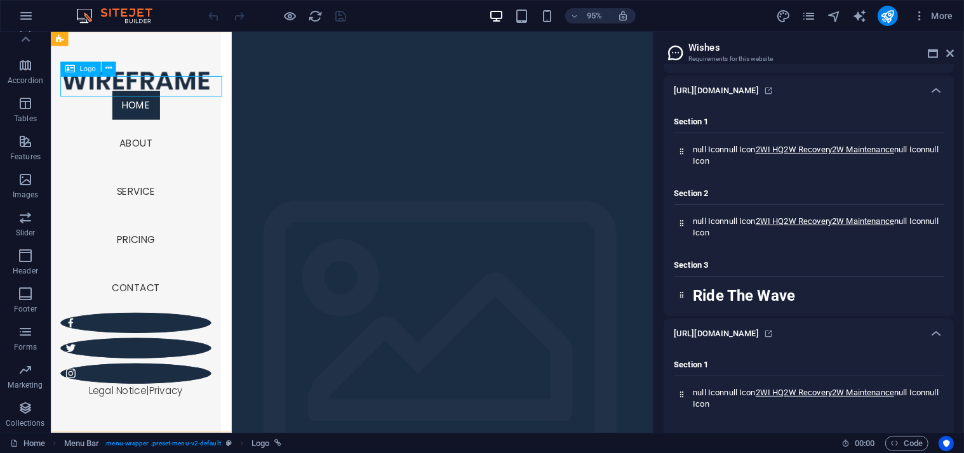
select select "px"
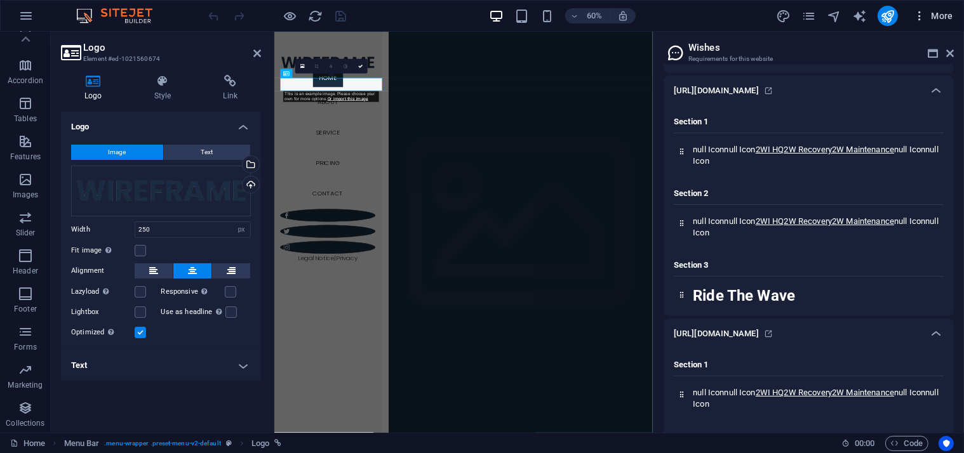
click at [935, 19] on span "More" at bounding box center [933, 16] width 40 height 13
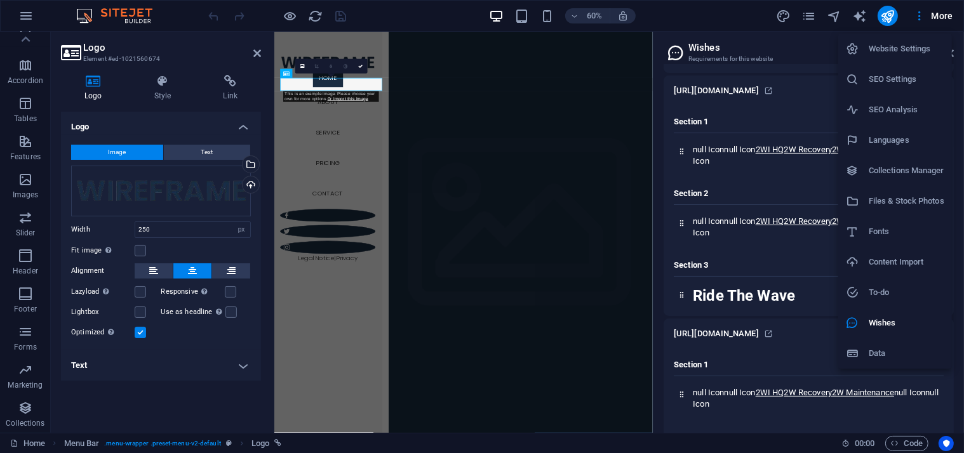
click at [90, 10] on div at bounding box center [482, 226] width 964 height 453
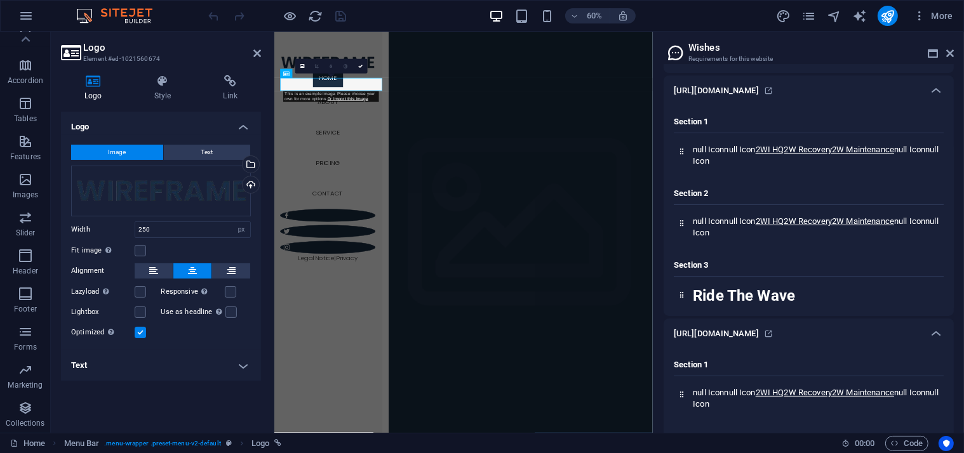
click at [694, 53] on h2 "Wishes" at bounding box center [820, 47] width 265 height 11
click at [933, 53] on icon at bounding box center [933, 53] width 10 height 10
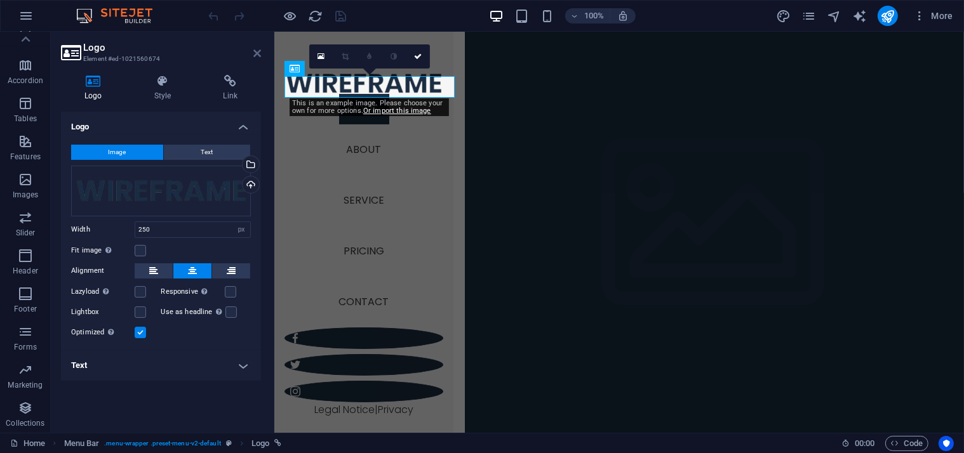
drag, startPoint x: 203, startPoint y: 17, endPoint x: 254, endPoint y: 48, distance: 59.9
click at [254, 48] on icon at bounding box center [257, 53] width 8 height 10
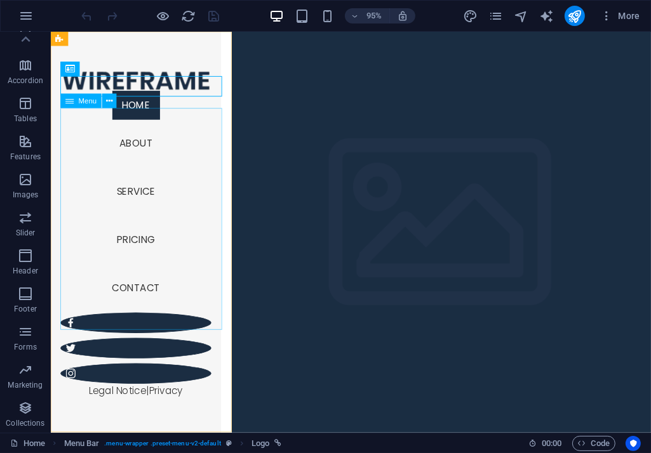
click at [143, 218] on nav "Home About Service Pricing Contact" at bounding box center [140, 210] width 159 height 234
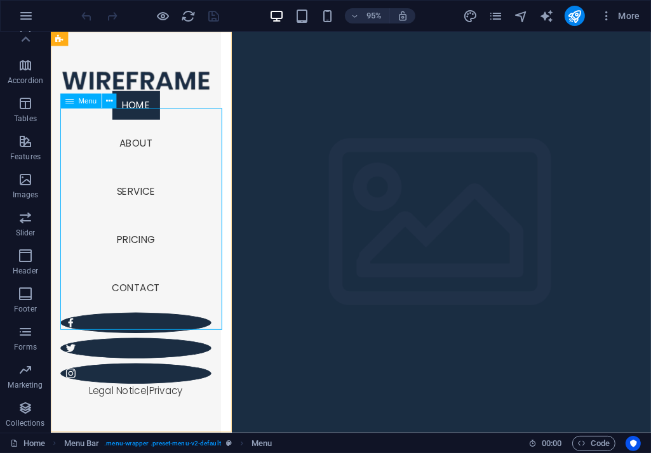
click at [79, 105] on span "Menu" at bounding box center [88, 101] width 18 height 7
click at [110, 98] on icon at bounding box center [109, 101] width 6 height 13
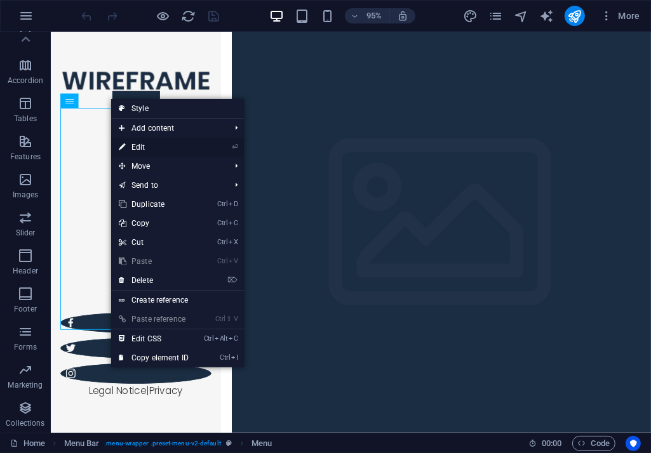
click at [164, 143] on link "⏎ Edit" at bounding box center [153, 147] width 85 height 19
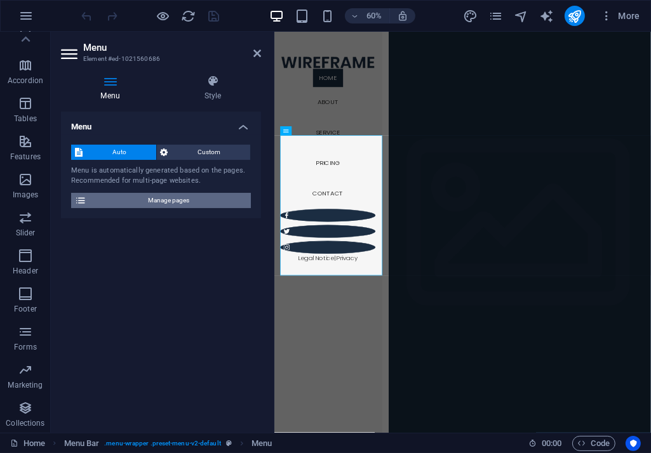
click at [209, 199] on span "Manage pages" at bounding box center [168, 200] width 157 height 15
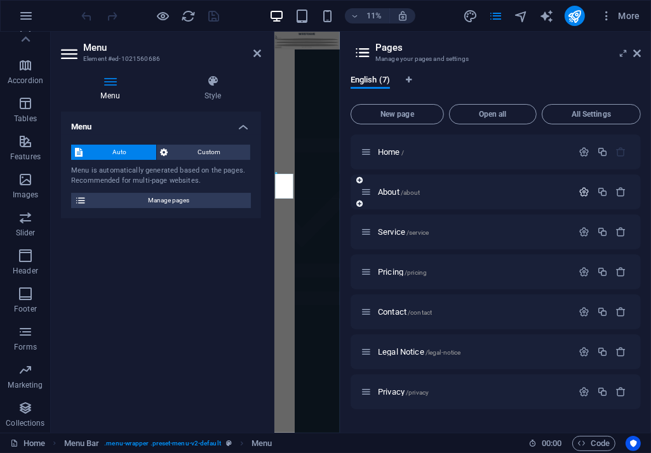
click at [588, 190] on icon "button" at bounding box center [583, 192] width 11 height 11
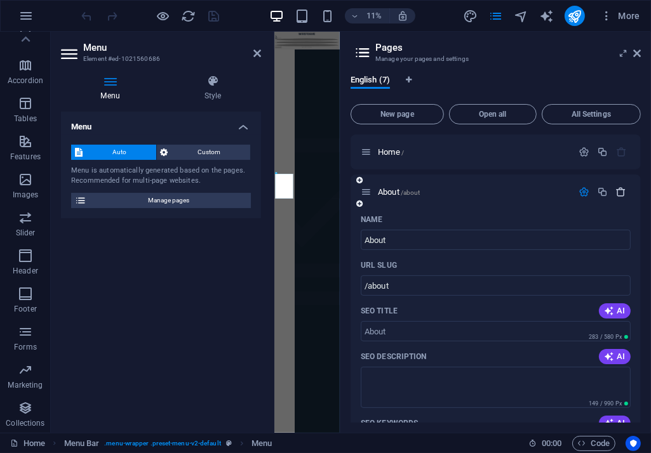
click at [620, 187] on icon "button" at bounding box center [621, 192] width 11 height 11
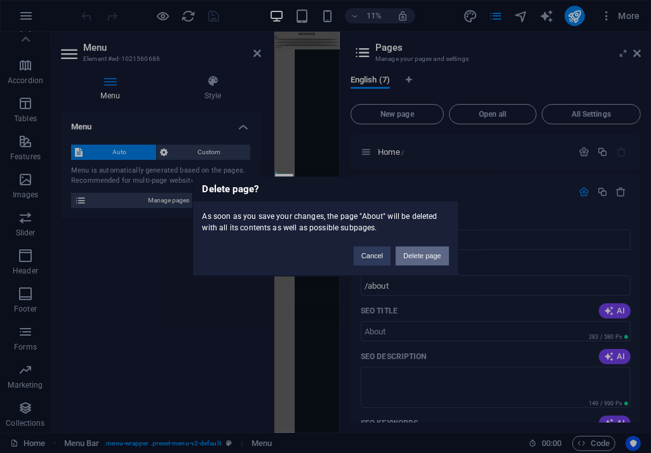
click at [419, 251] on button "Delete page" at bounding box center [422, 256] width 53 height 19
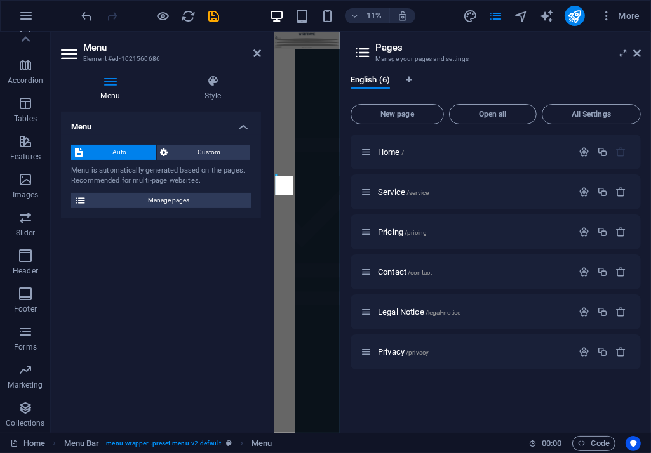
click at [410, 74] on div "English (6) New page Open all All Settings Home / Service /service Pricing /pri…" at bounding box center [495, 249] width 310 height 368
click at [406, 74] on div "English (6) New page Open all All Settings Home / Service /service Pricing /pri…" at bounding box center [495, 249] width 310 height 368
click at [408, 113] on span "New page" at bounding box center [397, 114] width 82 height 8
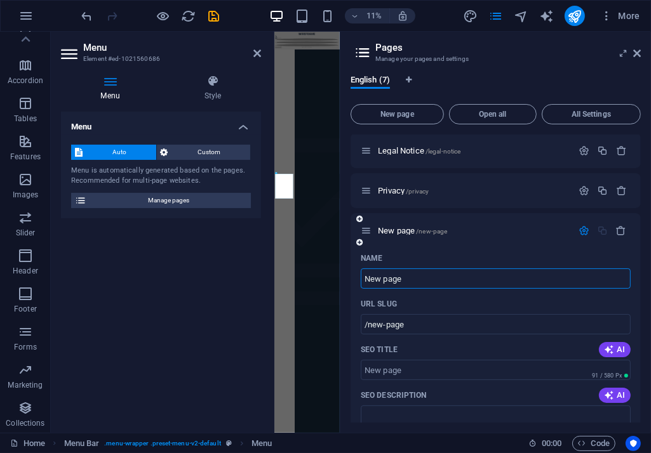
click at [356, 233] on div "New page /new-page" at bounding box center [495, 230] width 290 height 35
click at [358, 237] on div at bounding box center [360, 242] width 8 height 11
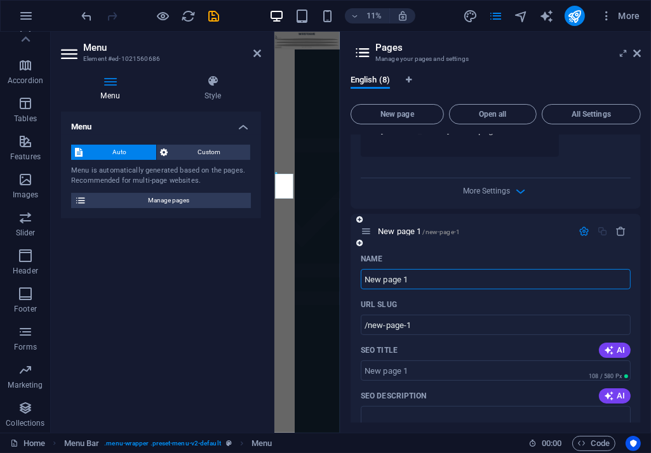
click at [358, 243] on icon at bounding box center [359, 243] width 6 height 8
click at [616, 227] on icon "button" at bounding box center [621, 232] width 11 height 11
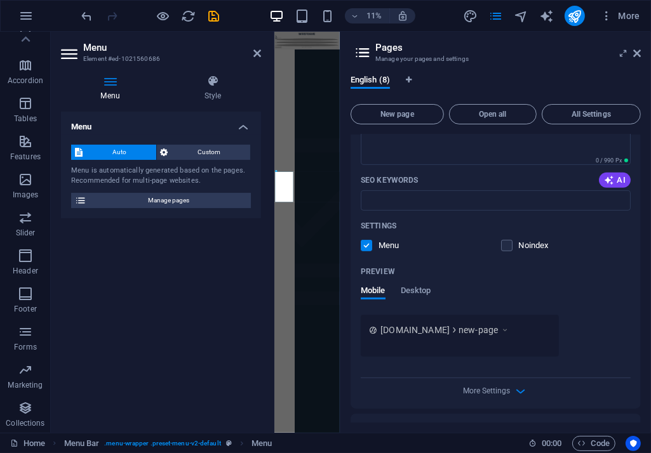
scroll to position [472, 0]
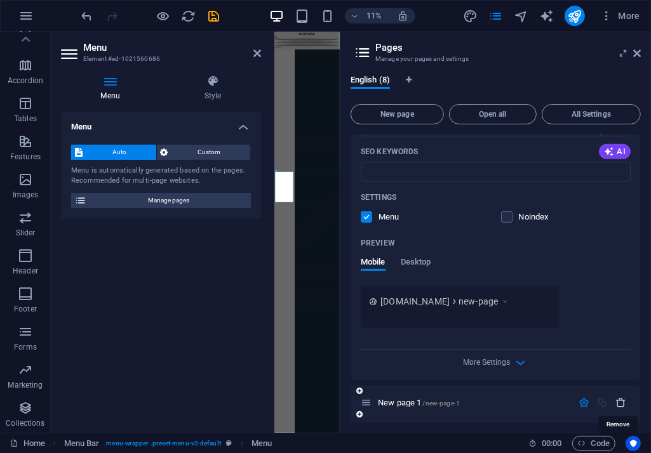
click at [620, 398] on icon "button" at bounding box center [621, 402] width 11 height 11
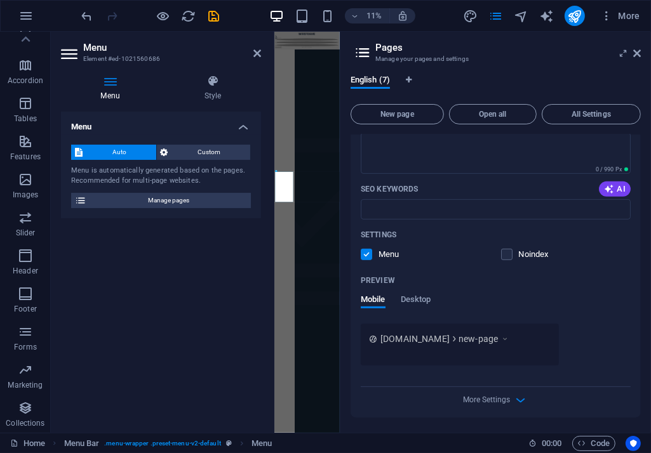
scroll to position [244, 0]
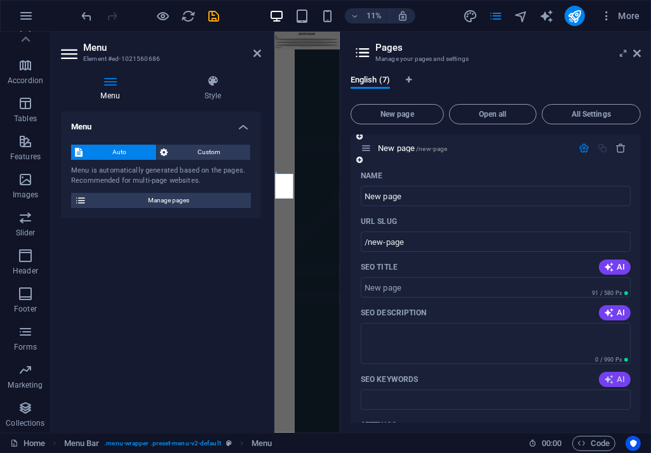
click at [616, 378] on span "AI" at bounding box center [615, 380] width 22 height 10
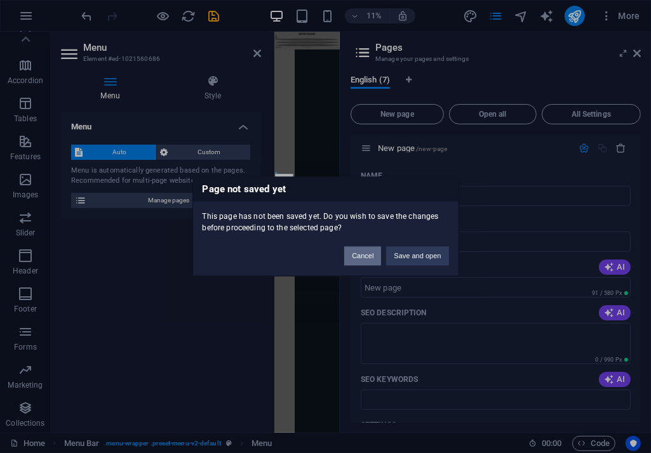
click at [361, 253] on button "Cancel" at bounding box center [362, 256] width 37 height 19
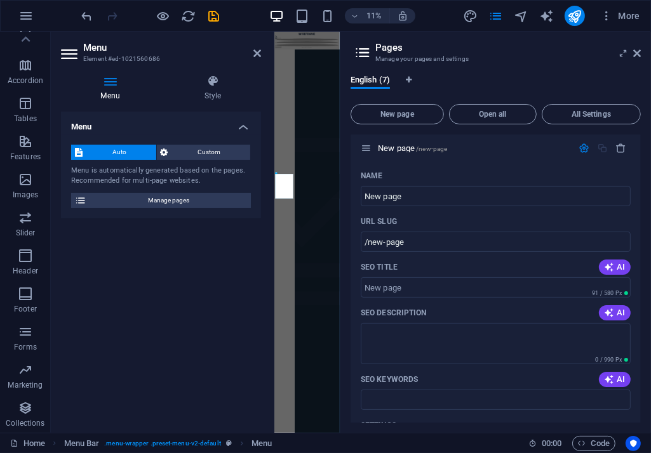
click at [616, 144] on icon "button" at bounding box center [621, 148] width 11 height 11
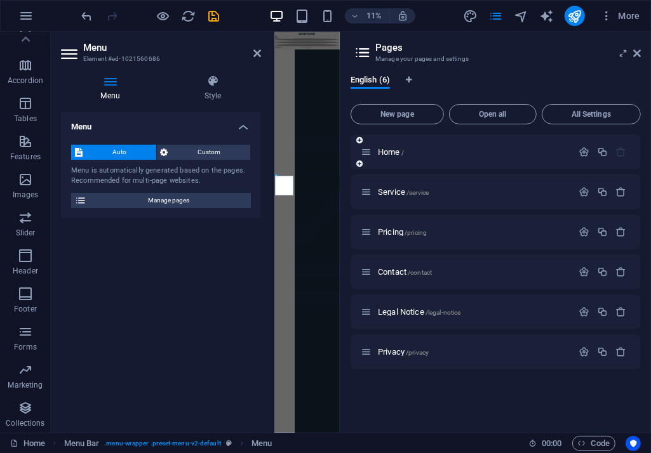
scroll to position [0, 0]
click at [638, 53] on icon at bounding box center [637, 53] width 8 height 10
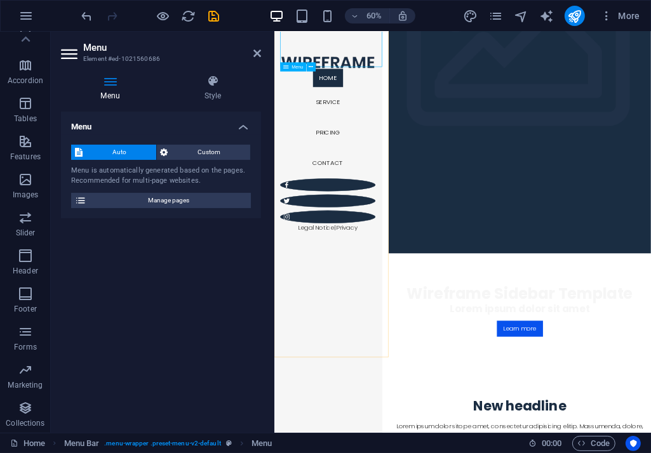
scroll to position [317, 0]
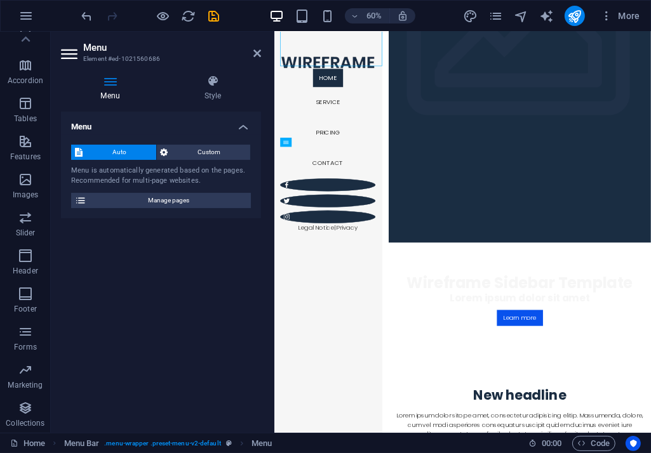
click at [243, 126] on h4 "Menu" at bounding box center [161, 123] width 200 height 23
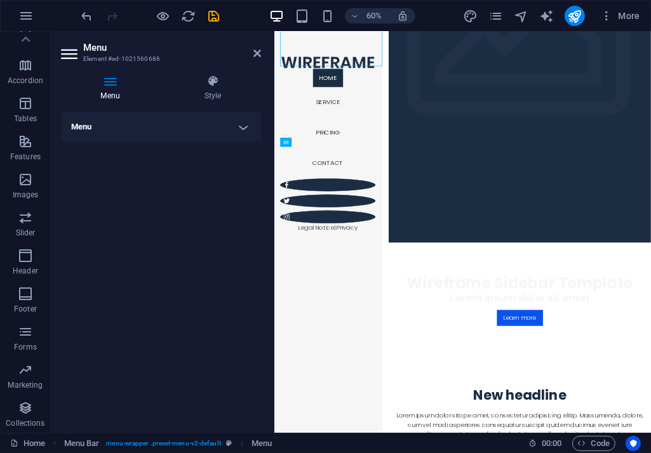
click at [240, 125] on h4 "Menu" at bounding box center [161, 127] width 200 height 30
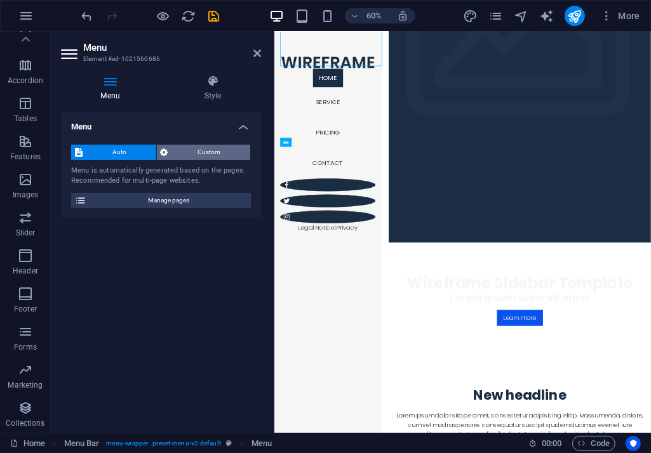
click at [232, 150] on span "Custom" at bounding box center [209, 152] width 75 height 15
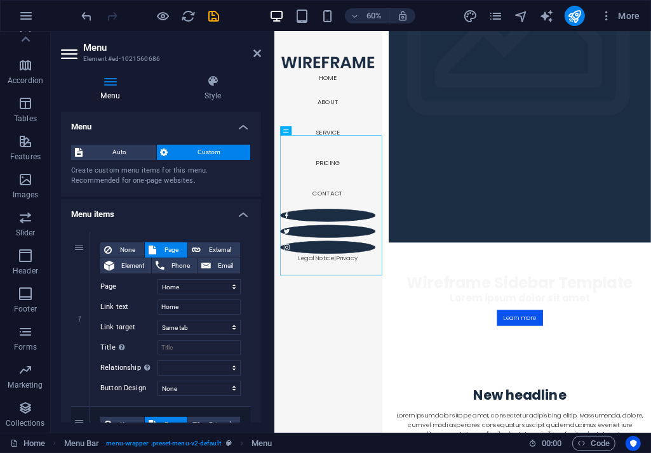
click at [241, 126] on h4 "Menu" at bounding box center [161, 123] width 200 height 23
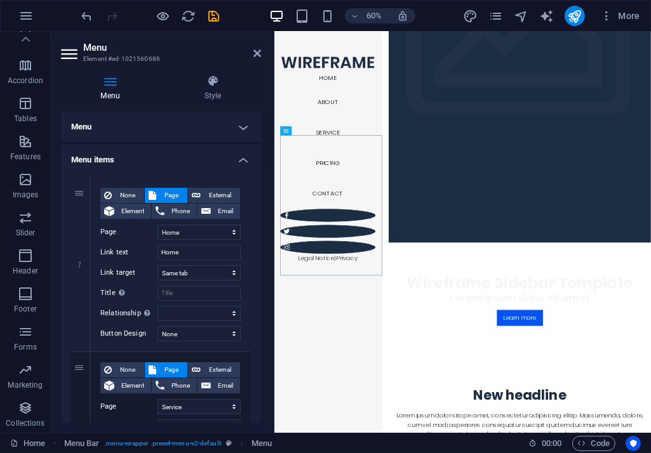
click at [239, 124] on h4 "Menu" at bounding box center [161, 127] width 200 height 30
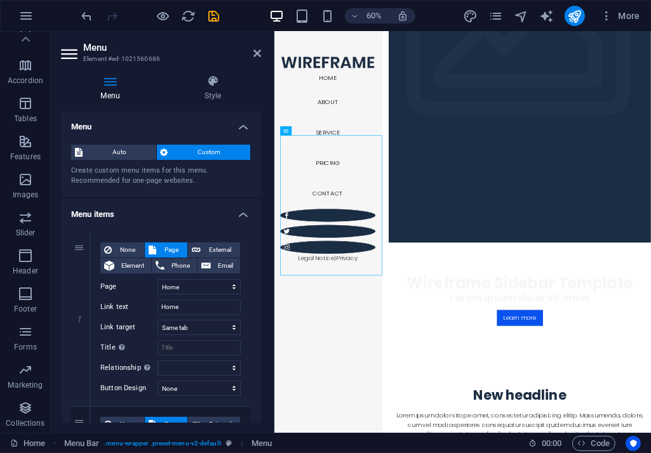
click at [239, 121] on h4 "Menu" at bounding box center [161, 123] width 200 height 23
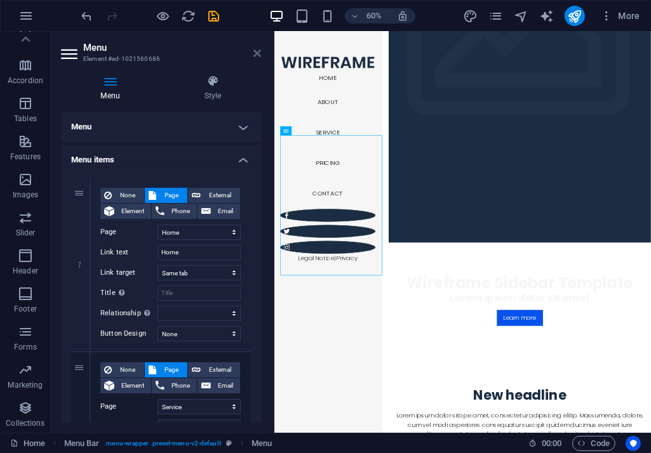
drag, startPoint x: 216, startPoint y: 22, endPoint x: 256, endPoint y: 52, distance: 50.3
click at [256, 52] on icon at bounding box center [257, 53] width 8 height 10
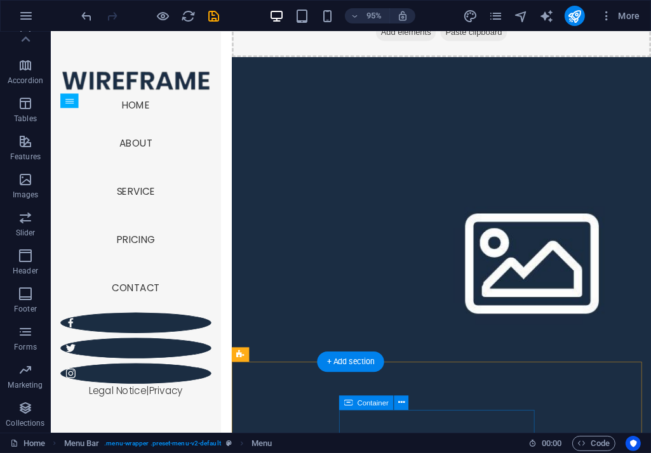
scroll to position [1714, 0]
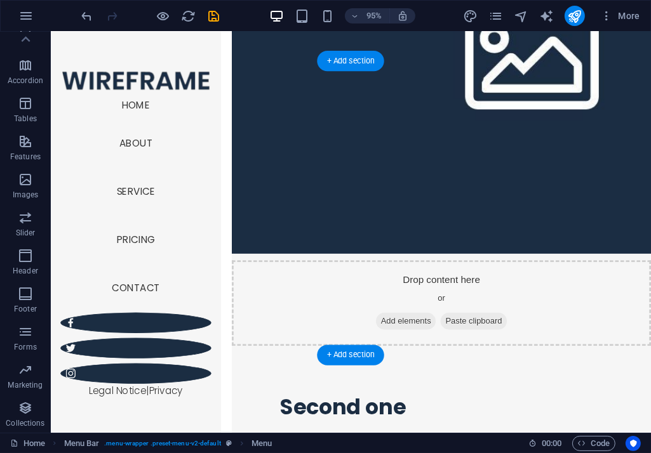
scroll to position [1905, 0]
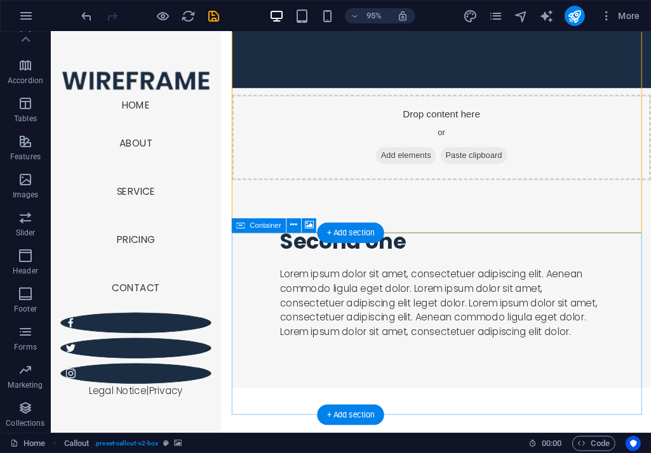
scroll to position [2095, 0]
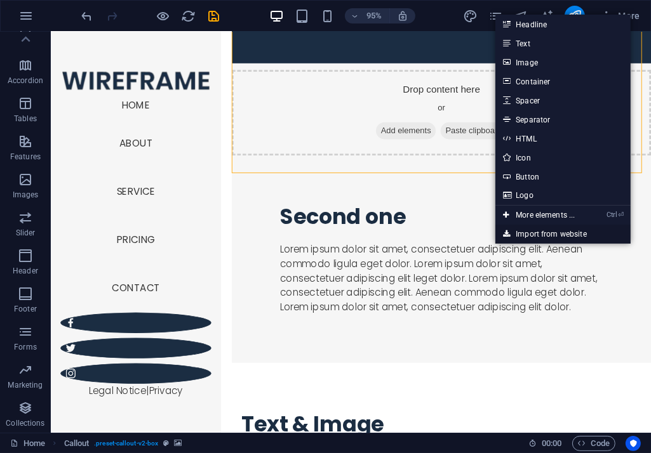
click at [568, 233] on link "Import from website" at bounding box center [562, 234] width 135 height 19
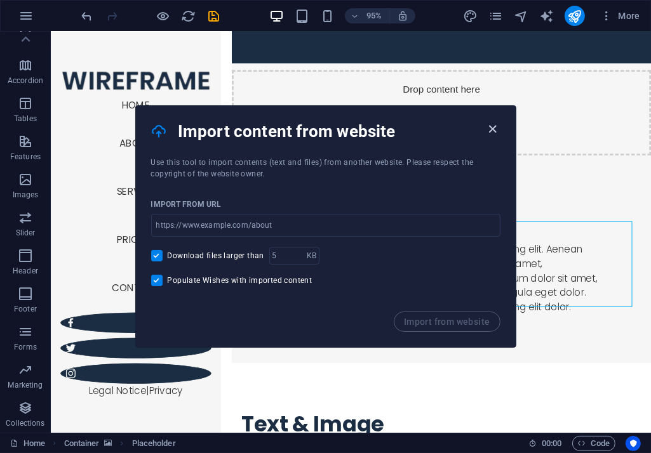
click at [494, 122] on icon "button" at bounding box center [492, 129] width 15 height 15
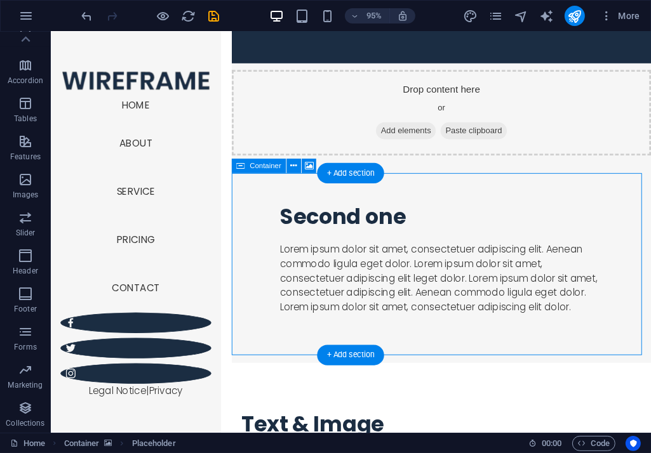
drag, startPoint x: 466, startPoint y: 294, endPoint x: 465, endPoint y: 316, distance: 22.2
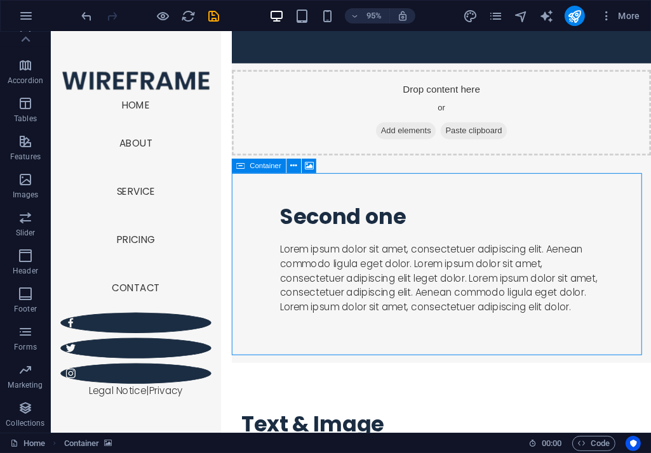
click at [241, 167] on icon at bounding box center [241, 166] width 8 height 15
click at [291, 164] on icon at bounding box center [294, 166] width 6 height 13
click at [628, 18] on span "More" at bounding box center [620, 16] width 40 height 13
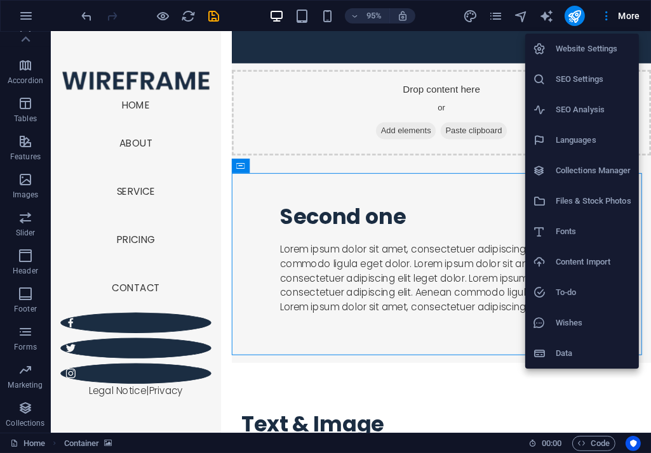
click at [545, 324] on icon at bounding box center [539, 323] width 13 height 13
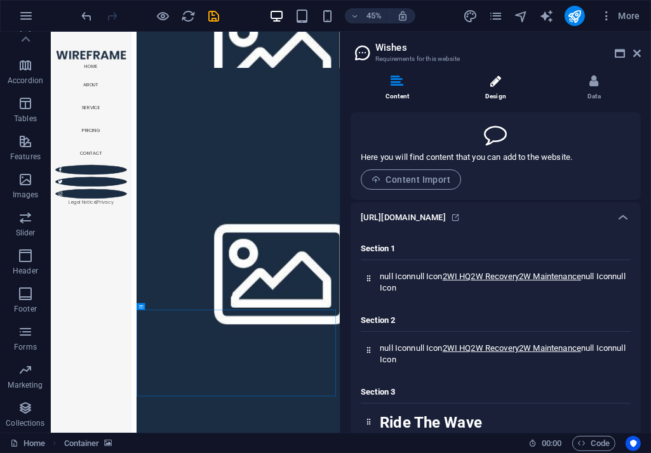
click at [499, 81] on icon at bounding box center [495, 81] width 11 height 13
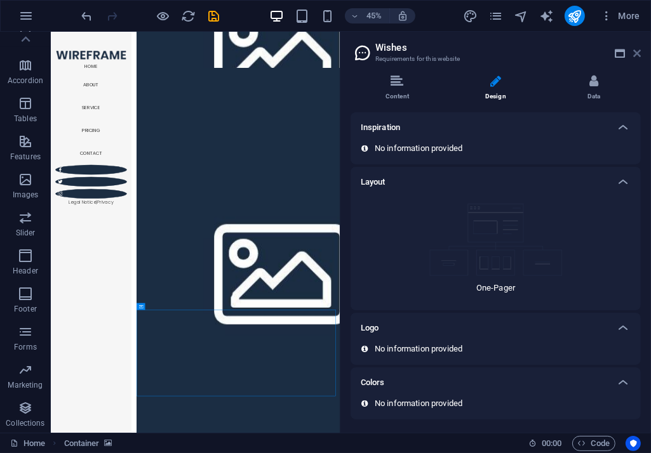
click at [636, 49] on icon at bounding box center [637, 53] width 8 height 10
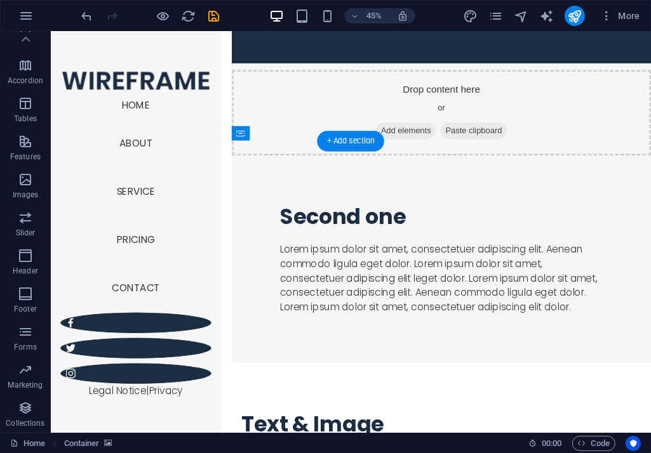
scroll to position [2129, 0]
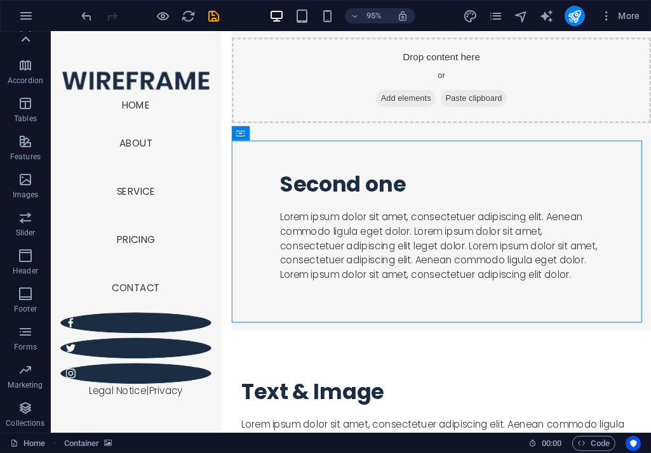
click at [36, 39] on div at bounding box center [25, 39] width 51 height 15
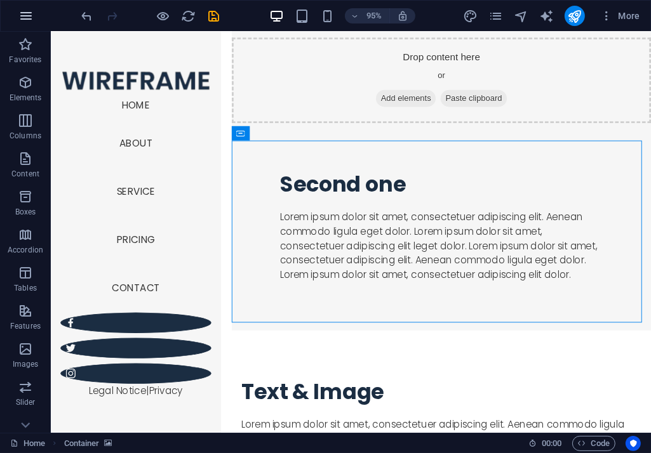
click at [26, 11] on icon "button" at bounding box center [25, 15] width 15 height 15
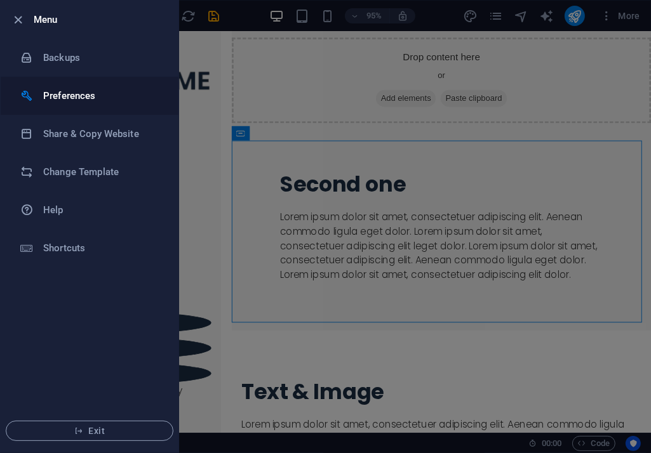
click at [88, 83] on li "Preferences" at bounding box center [90, 96] width 178 height 38
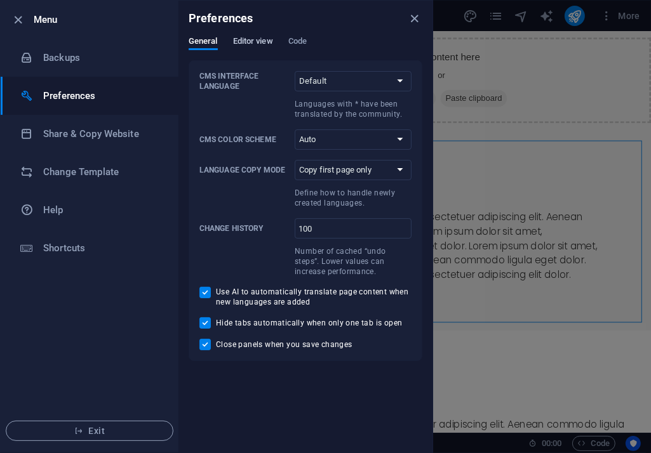
click at [259, 44] on span "Editor view" at bounding box center [253, 43] width 40 height 18
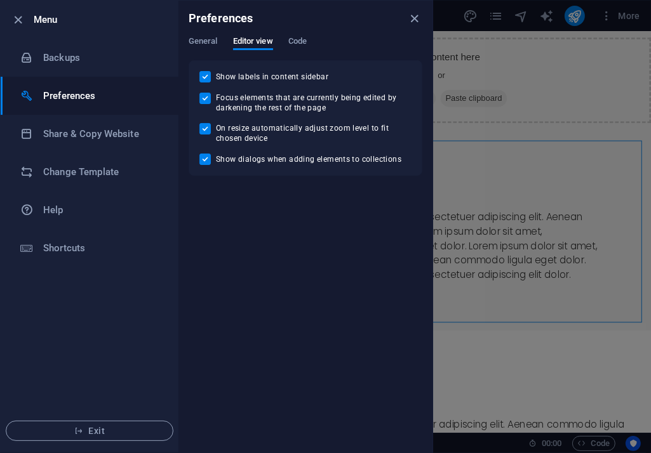
click at [309, 41] on div "General Editor view Code" at bounding box center [306, 48] width 234 height 24
click at [303, 34] on div "Preferences" at bounding box center [305, 19] width 254 height 36
click at [304, 44] on span "Code" at bounding box center [297, 43] width 18 height 18
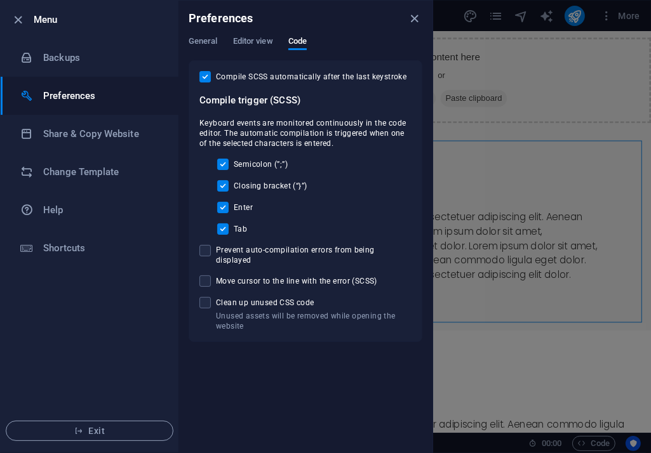
click at [43, 8] on li "Menu" at bounding box center [90, 20] width 178 height 38
click at [44, 16] on h6 "Menu" at bounding box center [101, 19] width 135 height 15
drag, startPoint x: 11, startPoint y: 18, endPoint x: 19, endPoint y: 16, distance: 7.9
click at [13, 18] on icon "button" at bounding box center [18, 20] width 15 height 15
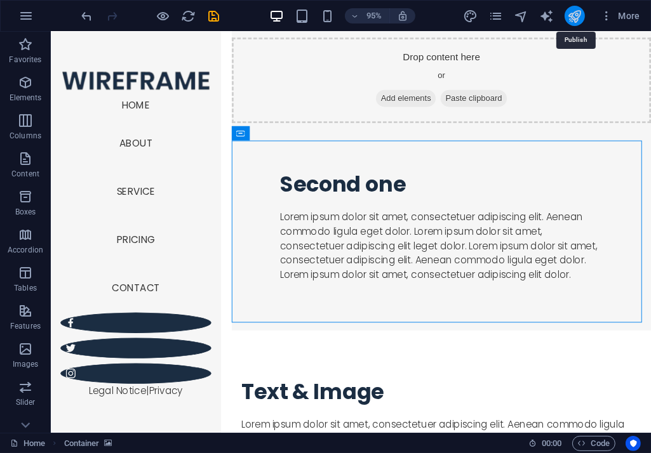
click at [576, 12] on icon "publish" at bounding box center [574, 16] width 15 height 15
